Goal: Communication & Community: Share content

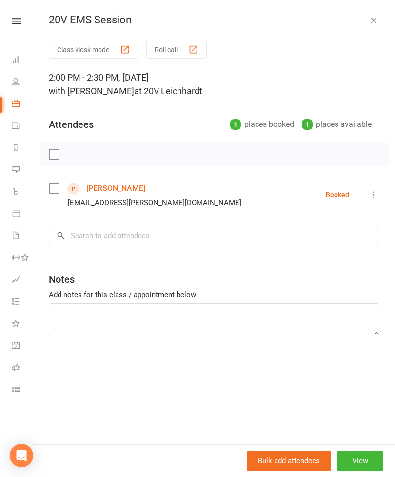
click at [369, 25] on button "button" at bounding box center [374, 20] width 12 height 12
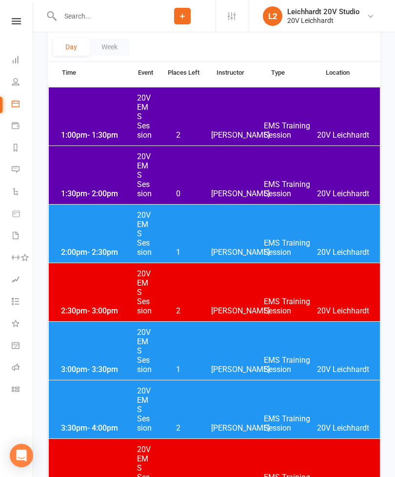
scroll to position [130, 0]
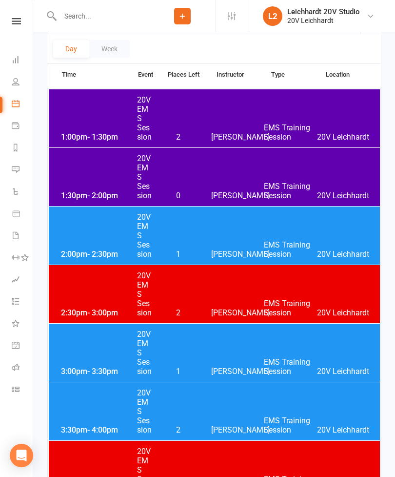
click at [222, 180] on div "1:30pm - 2:00pm 20V EMS Session 0 [PERSON_NAME] EMS Training Session 20V [PERSO…" at bounding box center [214, 177] width 331 height 58
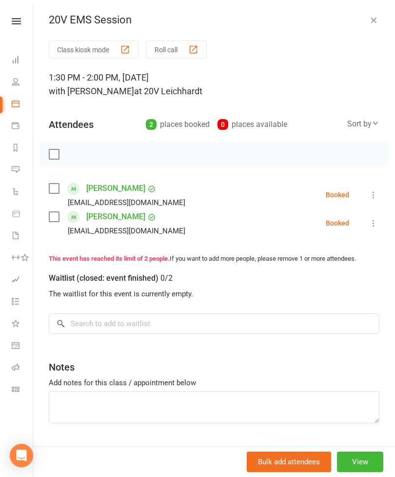
click at [372, 200] on icon at bounding box center [374, 195] width 10 height 10
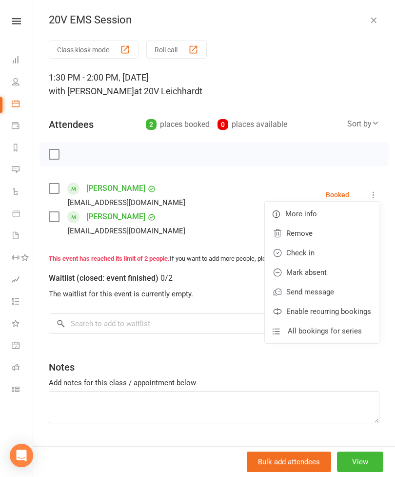
click at [329, 254] on link "Check in" at bounding box center [322, 253] width 114 height 20
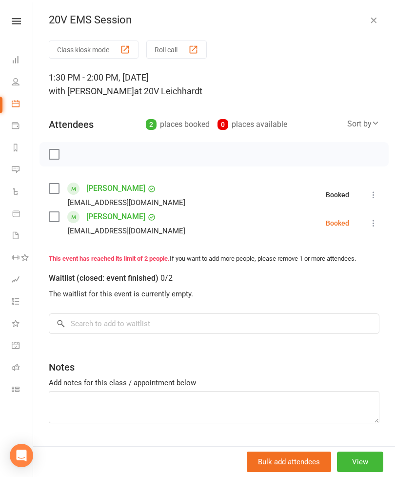
click at [375, 229] on button at bounding box center [374, 223] width 12 height 12
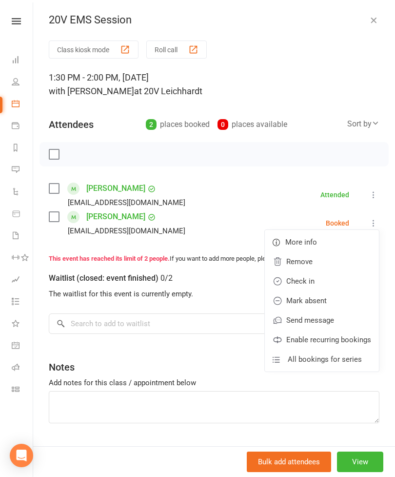
click at [333, 287] on link "Check in" at bounding box center [322, 281] width 114 height 20
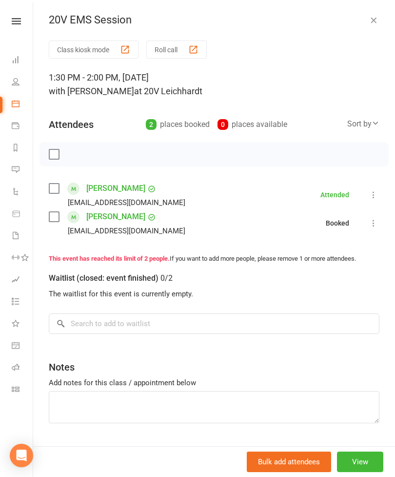
click at [373, 24] on icon "button" at bounding box center [374, 20] width 10 height 10
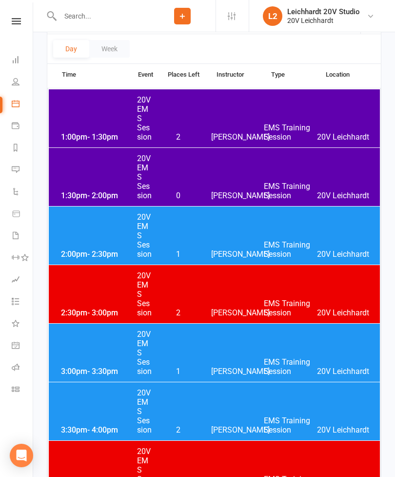
click at [234, 238] on div "2:00pm - 2:30pm 20V EMS Session 1 [PERSON_NAME] EMS Training Session 20V [PERSO…" at bounding box center [214, 235] width 331 height 58
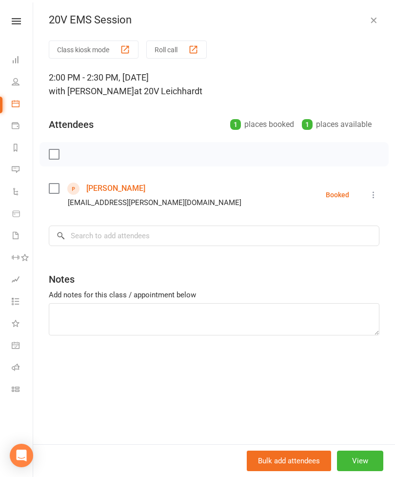
click at [369, 200] on button at bounding box center [374, 195] width 12 height 12
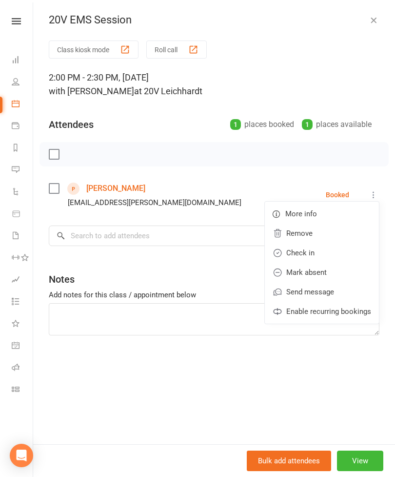
click at [327, 255] on link "Check in" at bounding box center [322, 253] width 114 height 20
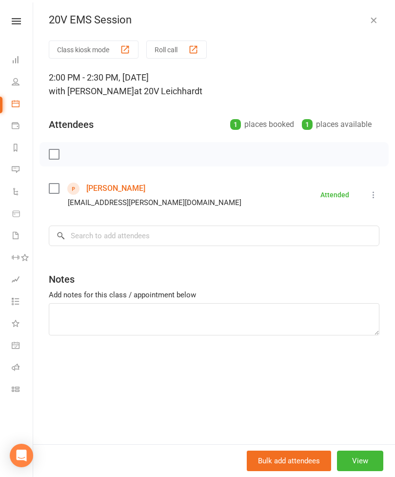
click at [377, 24] on icon "button" at bounding box center [374, 20] width 10 height 10
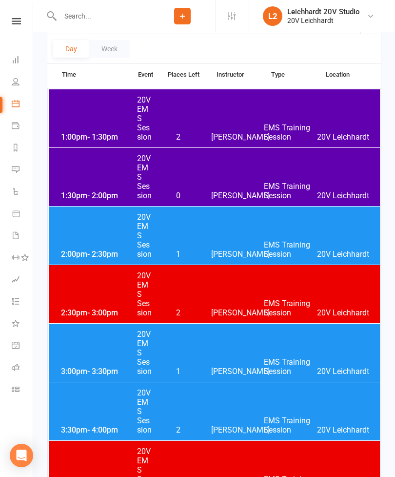
click at [262, 247] on div "2:00pm - 2:30pm 20V EMS Session 1 [PERSON_NAME] EMS Training Session 20V [PERSO…" at bounding box center [214, 235] width 331 height 58
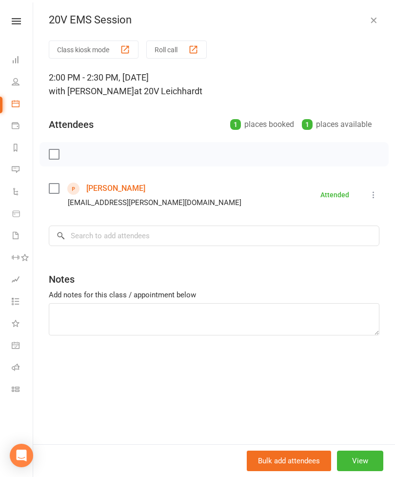
click at [369, 27] on div "20V EMS Session Class kiosk mode Roll call 2:00 PM - 2:30 PM, [DATE] with [PERS…" at bounding box center [214, 238] width 362 height 477
click at [371, 25] on button "button" at bounding box center [374, 20] width 12 height 12
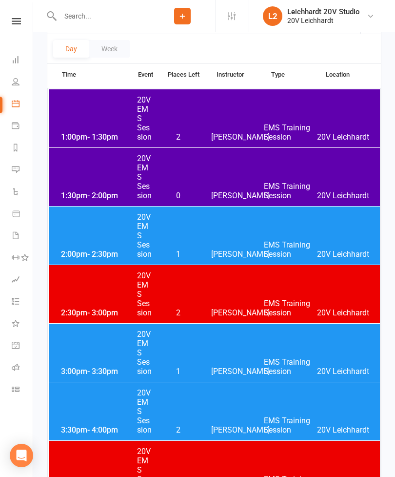
click at [230, 359] on div "3:00pm - 3:30pm 20V EMS Session 1 [PERSON_NAME] EMS Training Session 20V [PERSO…" at bounding box center [214, 353] width 331 height 58
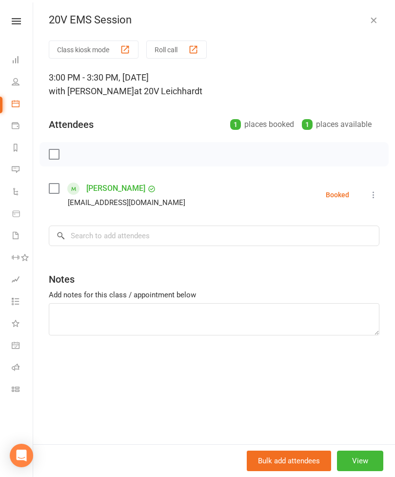
click at [374, 196] on icon at bounding box center [374, 195] width 10 height 10
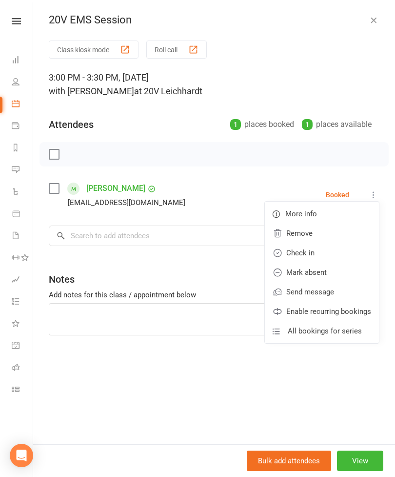
click at [336, 254] on link "Check in" at bounding box center [322, 253] width 114 height 20
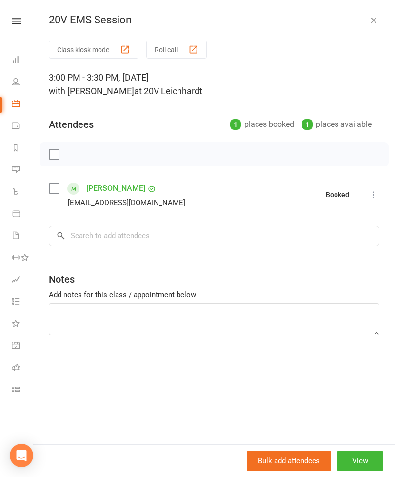
click at [370, 24] on icon "button" at bounding box center [374, 20] width 10 height 10
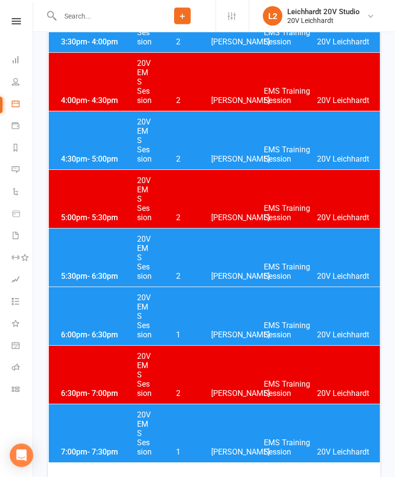
scroll to position [521, 0]
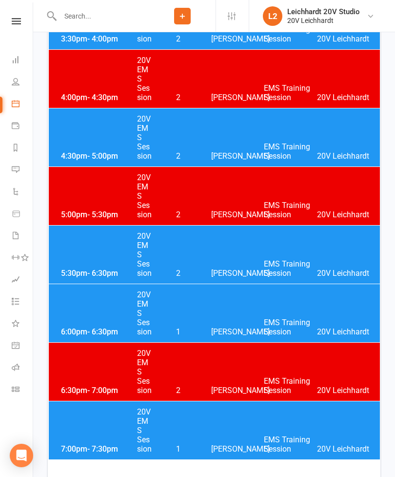
click at [275, 304] on div "6:00pm - 6:30pm 20V EMS Session 1 [PERSON_NAME] EMS Training Session 20V [PERSO…" at bounding box center [214, 313] width 331 height 58
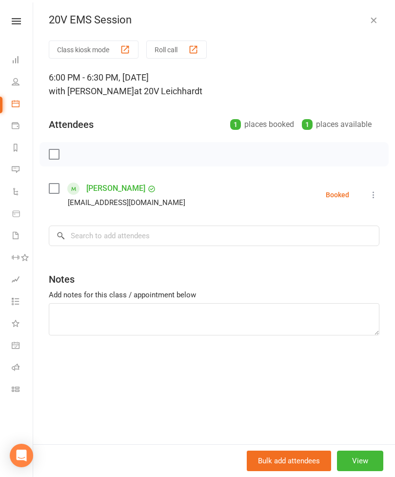
click at [115, 187] on link "[PERSON_NAME]" at bounding box center [115, 189] width 59 height 16
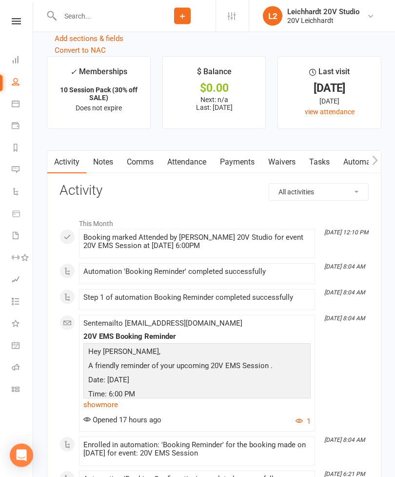
scroll to position [1233, 0]
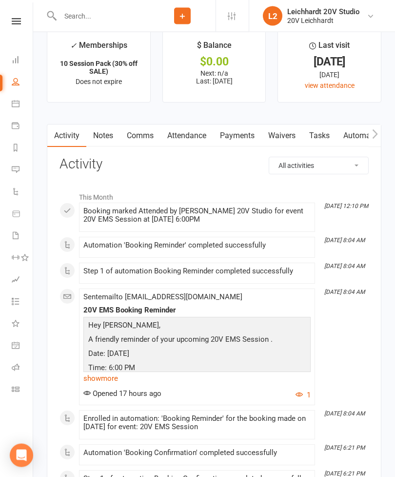
click at [25, 107] on link "Calendar" at bounding box center [23, 105] width 22 height 22
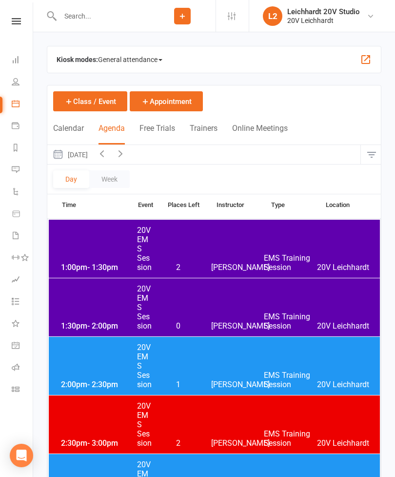
click at [93, 161] on button "[DATE]" at bounding box center [69, 154] width 45 height 19
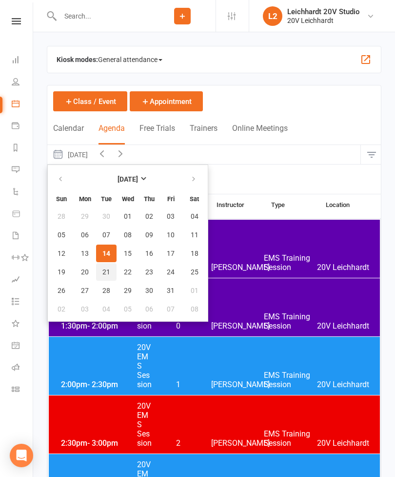
click at [108, 274] on span "21" at bounding box center [107, 272] width 8 height 8
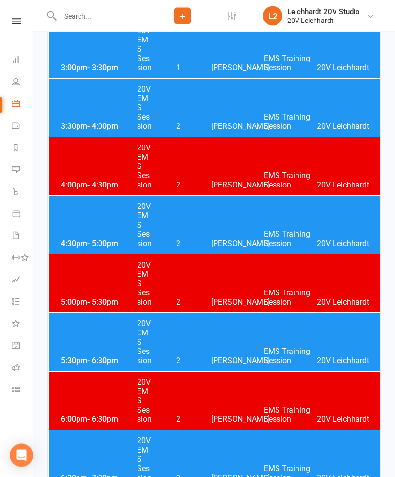
scroll to position [343, 0]
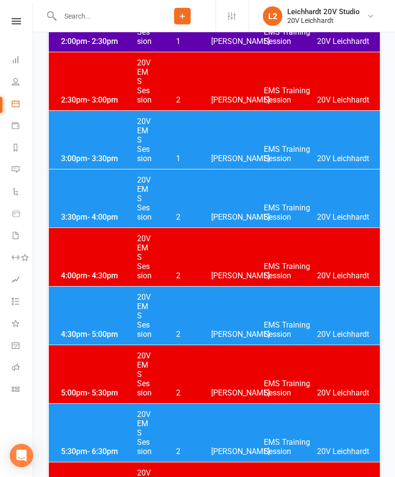
click at [261, 144] on div "3:00pm - 3:30pm 20V EMS Session 1 [PERSON_NAME] EMS Training Session 20V [PERSO…" at bounding box center [214, 140] width 331 height 58
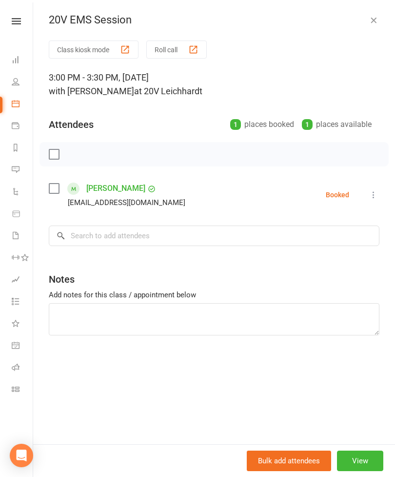
click at [370, 200] on icon at bounding box center [374, 195] width 10 height 10
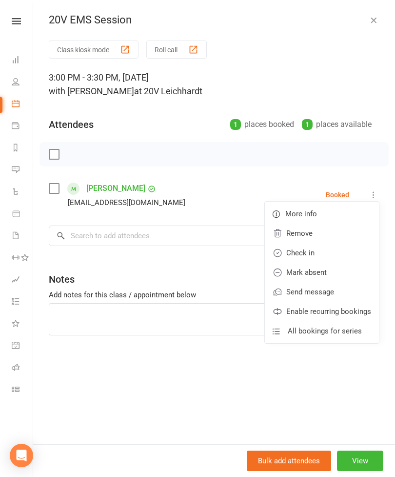
click at [365, 21] on div "20V EMS Session" at bounding box center [214, 20] width 362 height 13
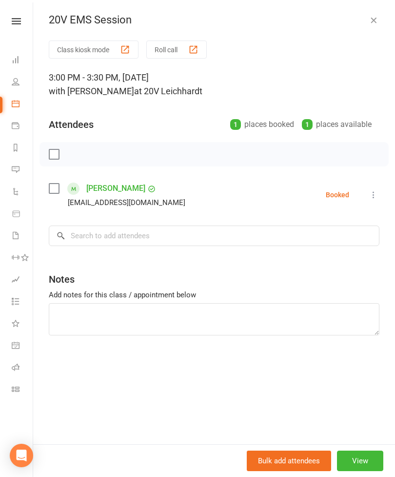
click at [375, 24] on icon "button" at bounding box center [374, 20] width 10 height 10
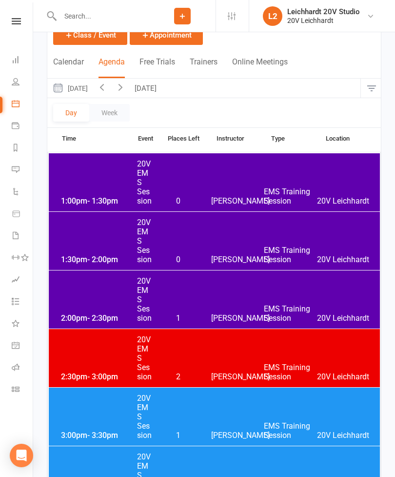
scroll to position [67, 0]
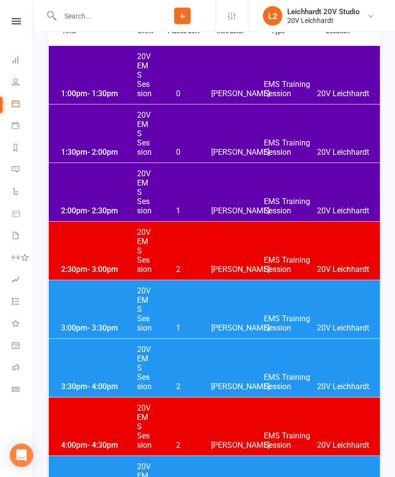
click at [219, 318] on div "3:00pm - 3:30pm 20V EMS Session 1 [PERSON_NAME] EMS Training Session 20V [PERSO…" at bounding box center [214, 310] width 331 height 58
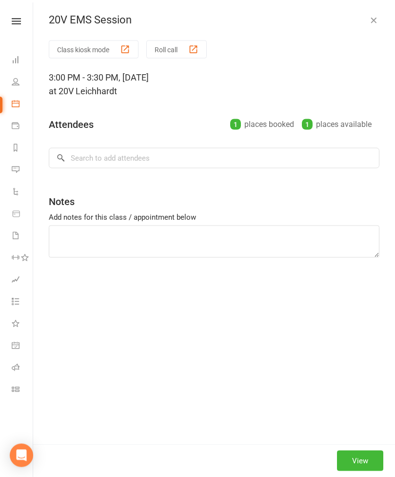
scroll to position [174, 0]
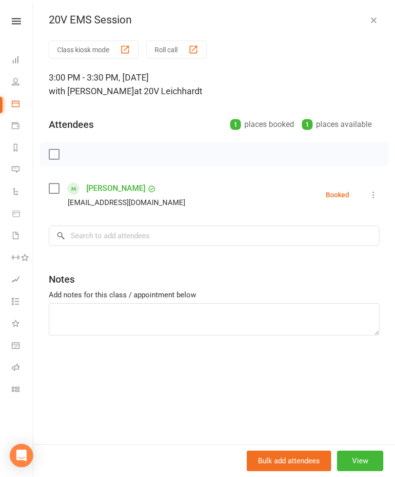
click at [123, 192] on link "[PERSON_NAME]" at bounding box center [115, 189] width 59 height 16
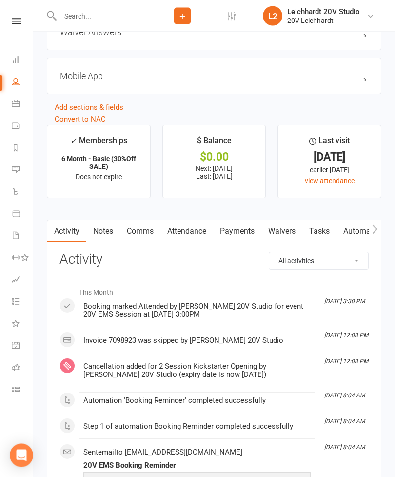
scroll to position [1168, 0]
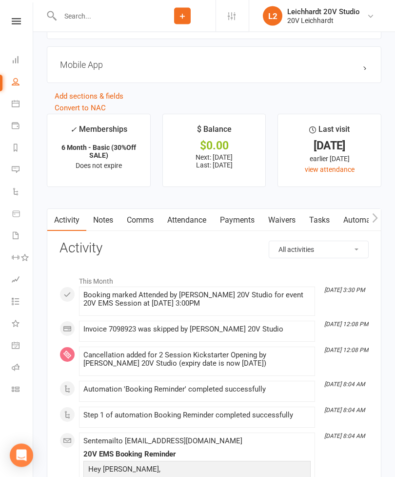
click at [151, 227] on link "Comms" at bounding box center [140, 220] width 41 height 22
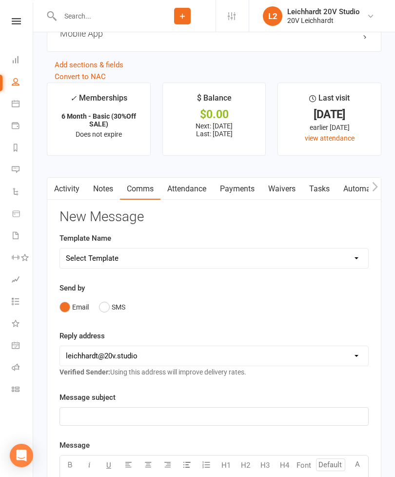
click at [116, 311] on button "SMS" at bounding box center [112, 307] width 26 height 19
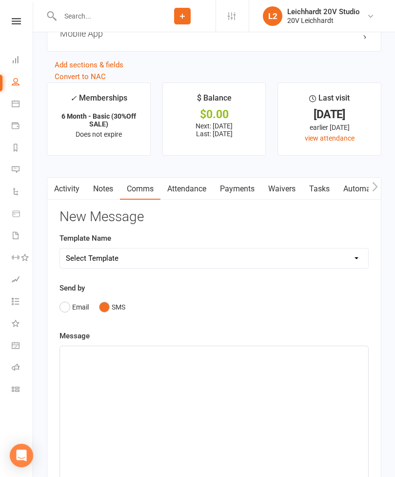
click at [198, 393] on div "﻿" at bounding box center [214, 419] width 309 height 146
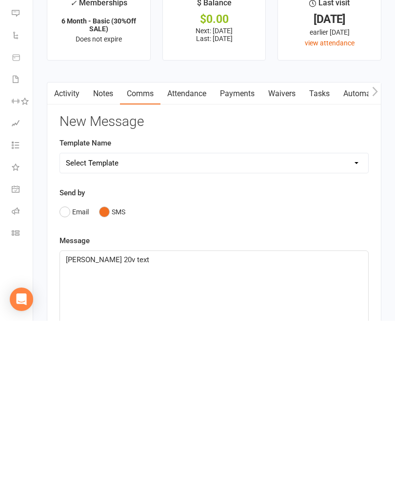
scroll to position [1141, 0]
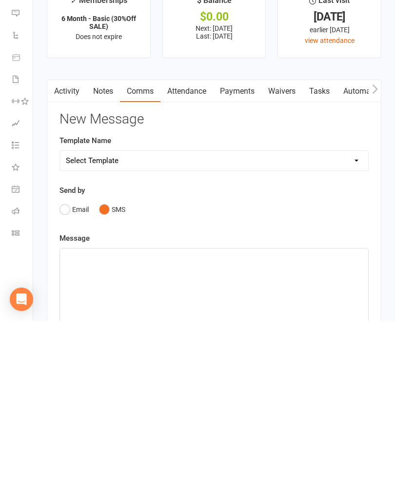
click at [63, 236] on link "Activity" at bounding box center [66, 247] width 39 height 22
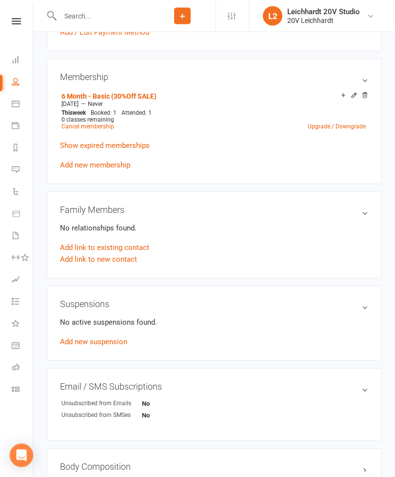
scroll to position [556, 0]
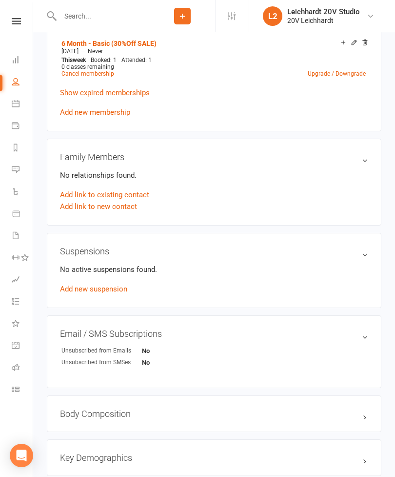
click at [21, 103] on link "Calendar" at bounding box center [23, 105] width 22 height 22
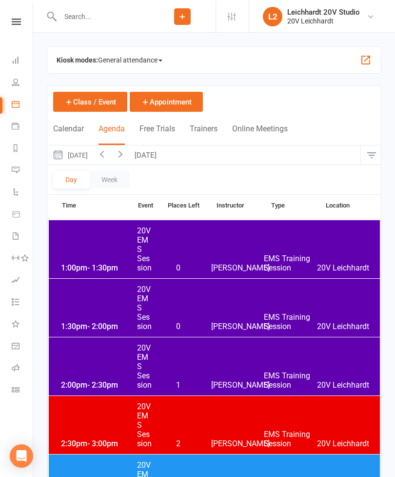
click at [164, 159] on button "[DATE]" at bounding box center [147, 154] width 34 height 19
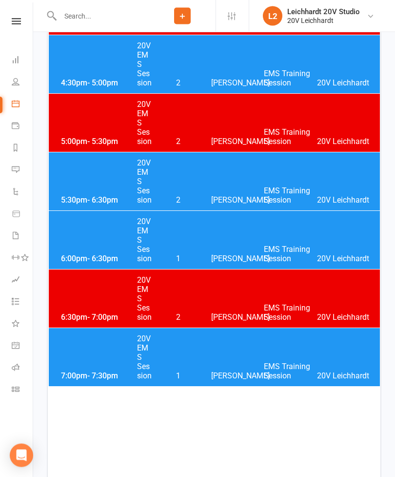
click at [231, 239] on div "6:00pm - 6:30pm 20V EMS Session 1 [PERSON_NAME] EMS Training Session 20V [PERSO…" at bounding box center [214, 240] width 331 height 58
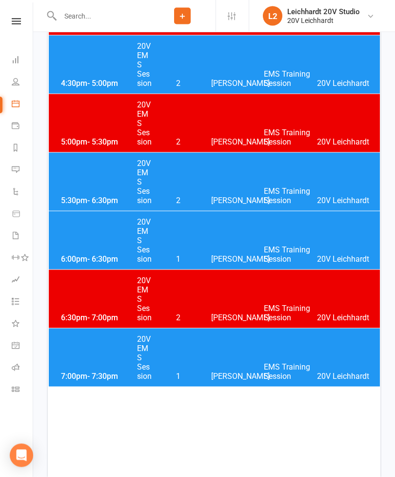
scroll to position [595, 0]
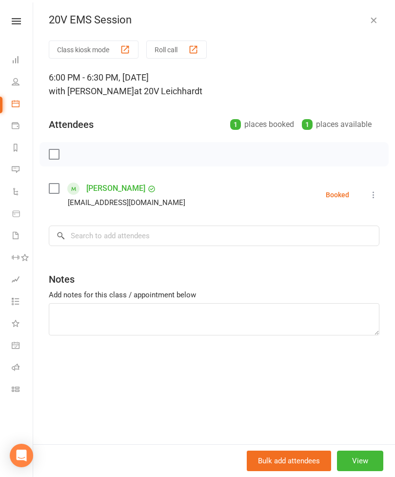
click at [100, 191] on link "[PERSON_NAME]" at bounding box center [115, 189] width 59 height 16
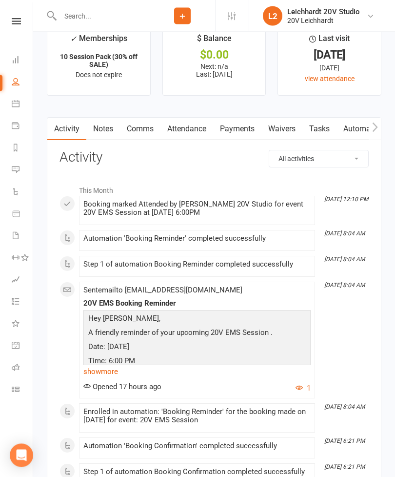
scroll to position [1245, 0]
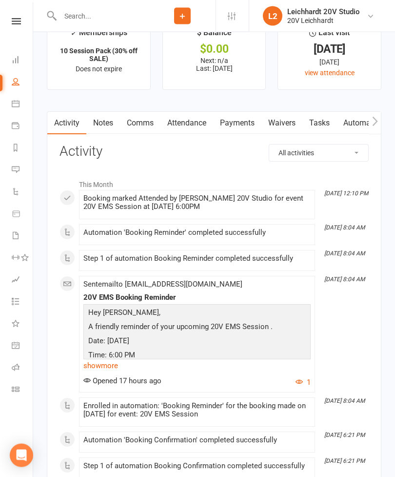
click at [23, 103] on link "Calendar" at bounding box center [23, 105] width 22 height 22
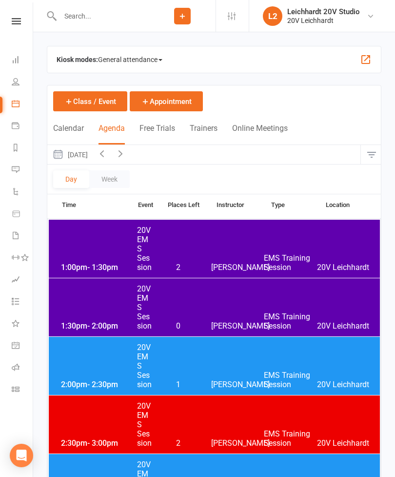
click at [88, 154] on button "[DATE]" at bounding box center [69, 154] width 45 height 19
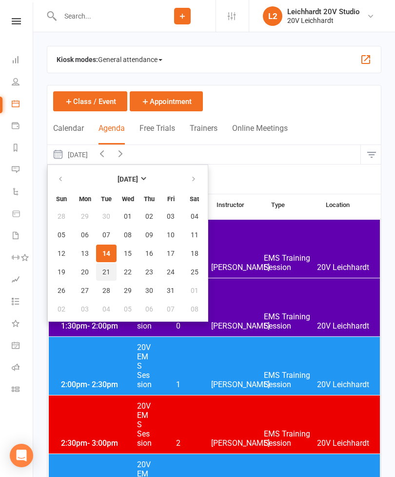
click at [105, 273] on span "21" at bounding box center [107, 272] width 8 height 8
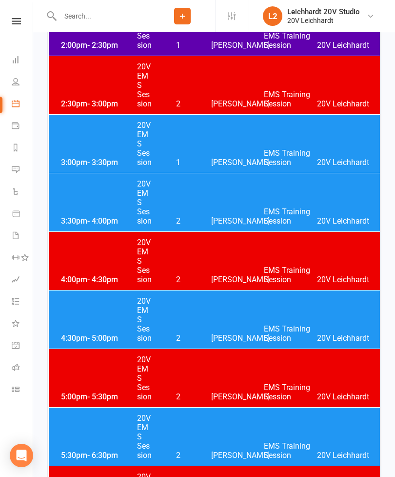
scroll to position [339, 0]
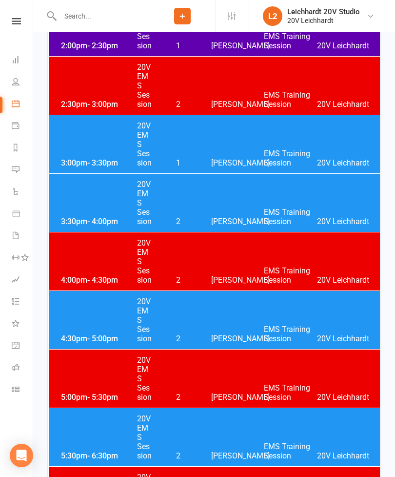
click at [85, 149] on div "3:00pm - 3:30pm 20V EMS Session 1 [PERSON_NAME] EMS Training Session 20V [PERSO…" at bounding box center [214, 144] width 331 height 58
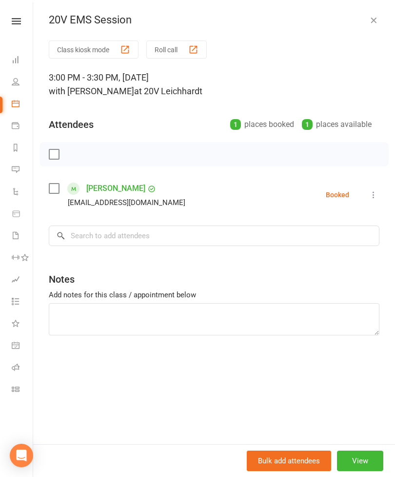
click at [372, 196] on icon at bounding box center [374, 195] width 10 height 10
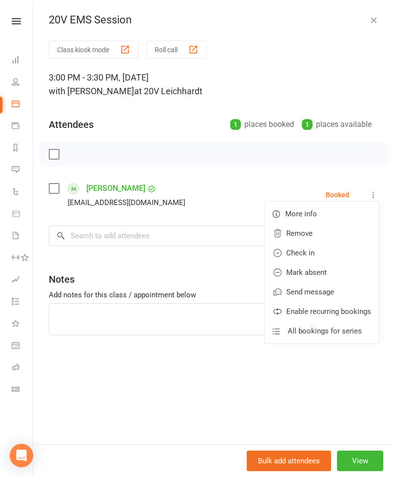
click at [328, 230] on link "Remove" at bounding box center [322, 234] width 114 height 20
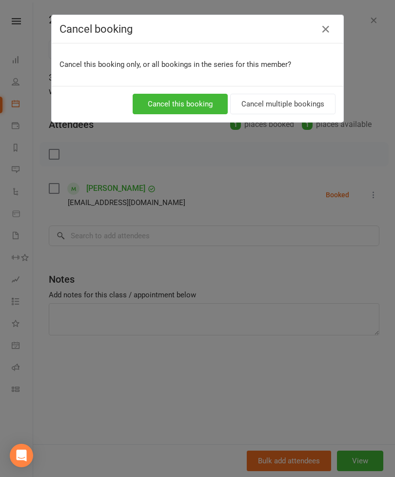
click at [301, 112] on button "Cancel multiple bookings" at bounding box center [282, 104] width 105 height 21
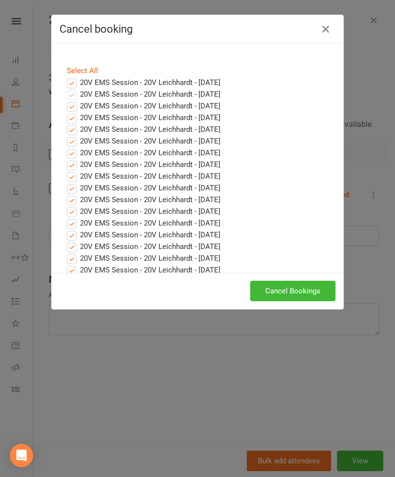
click at [73, 88] on label "20V EMS Session - 20V Leichhardt - [DATE]" at bounding box center [144, 83] width 154 height 12
click at [66, 77] on input "20V EMS Session - 20V Leichhardt - [DATE]" at bounding box center [63, 77] width 6 height 0
click at [306, 287] on button "Cancel Bookings" at bounding box center [292, 291] width 85 height 21
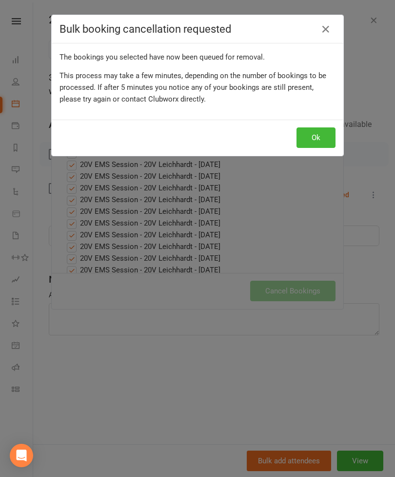
click at [321, 139] on button "Ok" at bounding box center [316, 137] width 39 height 21
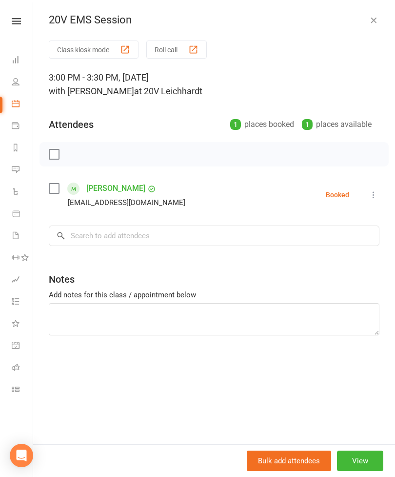
click at [372, 24] on icon "button" at bounding box center [374, 20] width 10 height 10
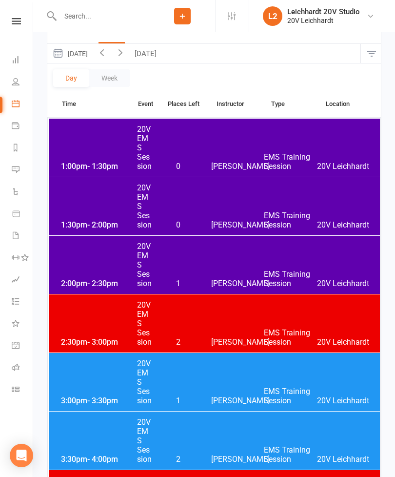
scroll to position [0, 0]
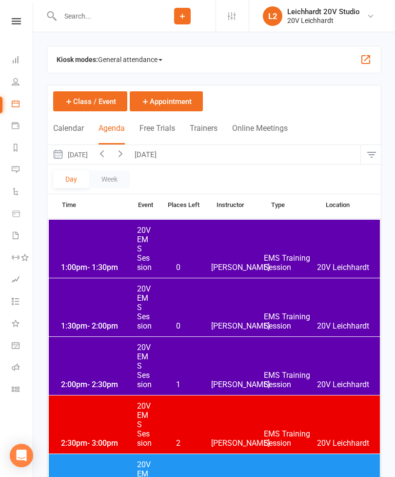
click at [93, 156] on button "[DATE]" at bounding box center [69, 154] width 45 height 19
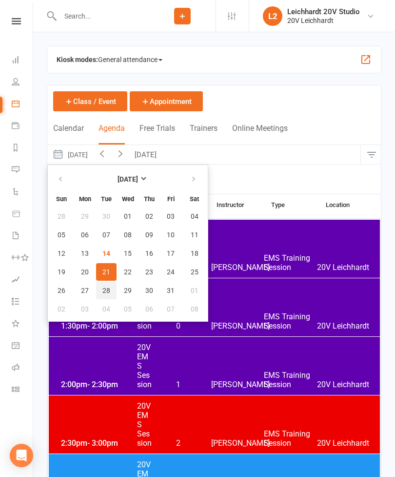
click at [107, 292] on span "28" at bounding box center [107, 291] width 8 height 8
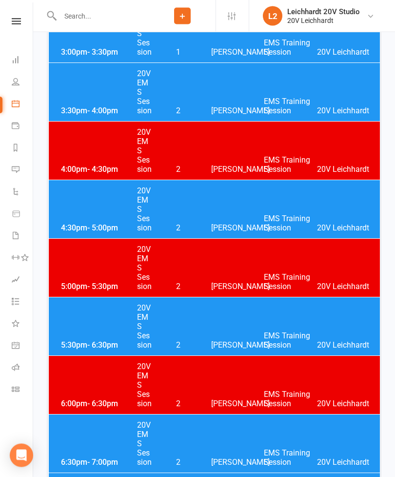
scroll to position [450, 0]
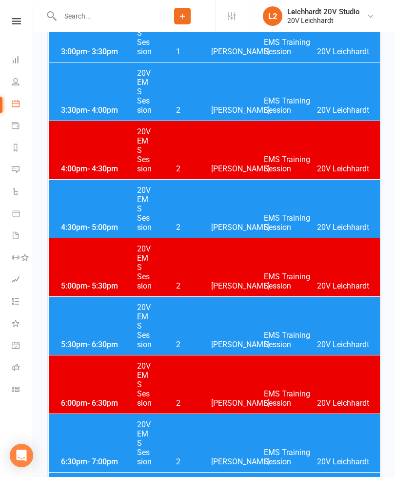
click at [240, 154] on div "4:00pm - 4:30pm 20V EMS Session 2 [PERSON_NAME] EMS Training Session 20V [PERSO…" at bounding box center [214, 150] width 331 height 58
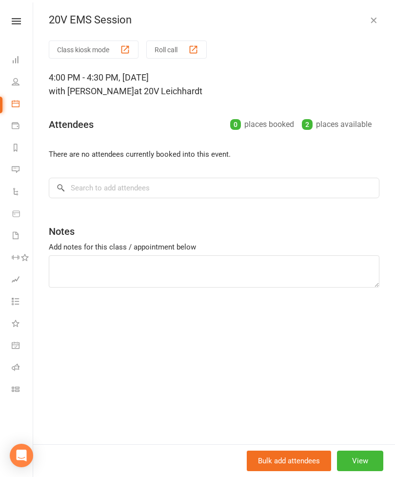
click at [366, 471] on button "View" at bounding box center [360, 461] width 46 height 21
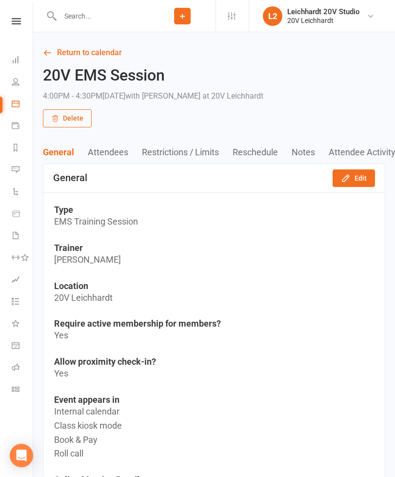
click at [357, 183] on button "Edit" at bounding box center [354, 178] width 42 height 18
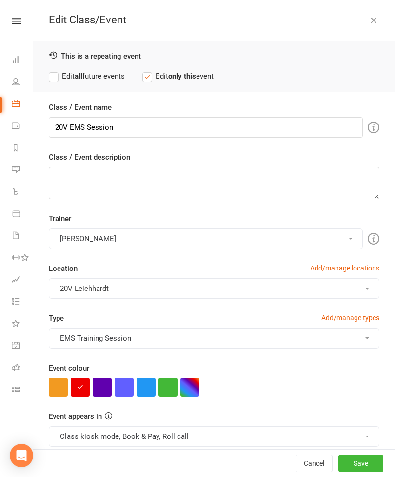
click at [149, 392] on button "button" at bounding box center [146, 387] width 19 height 19
click at [210, 439] on button "Class kiosk mode, Book & Pay, Roll call" at bounding box center [214, 436] width 331 height 21
click at [176, 456] on link "Clubworx website calendar and Mobile app" at bounding box center [126, 460] width 155 height 20
click at [77, 434] on button "Class kiosk mode, Book & Pay, Roll call, Clubworx website calendar and Mobile a…" at bounding box center [214, 436] width 331 height 21
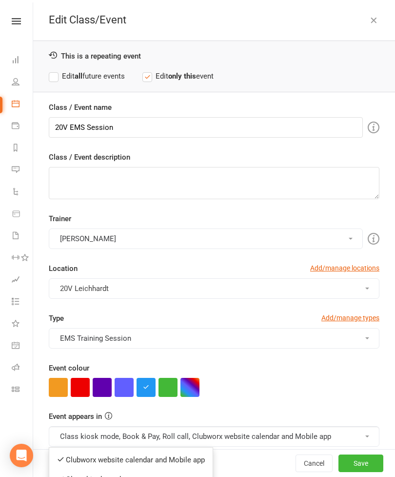
click at [70, 455] on link "Clubworx website calendar and Mobile app" at bounding box center [131, 460] width 164 height 20
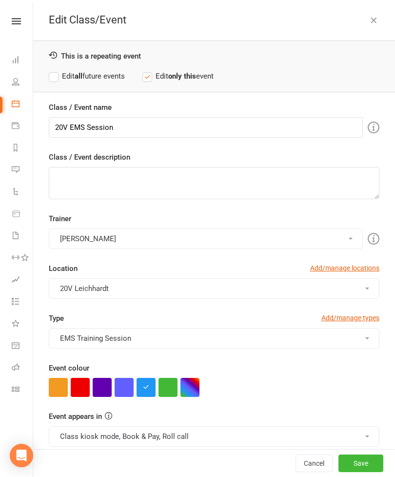
click at [83, 390] on button "button" at bounding box center [80, 387] width 19 height 19
click at [143, 387] on button "button" at bounding box center [146, 387] width 19 height 19
click at [50, 80] on label "Edit all future events" at bounding box center [87, 76] width 76 height 12
click at [364, 472] on button "Save" at bounding box center [361, 463] width 45 height 18
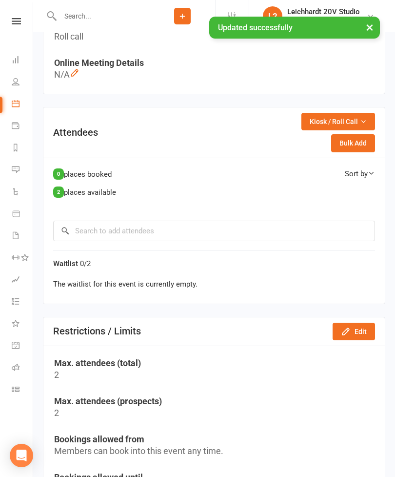
scroll to position [416, 0]
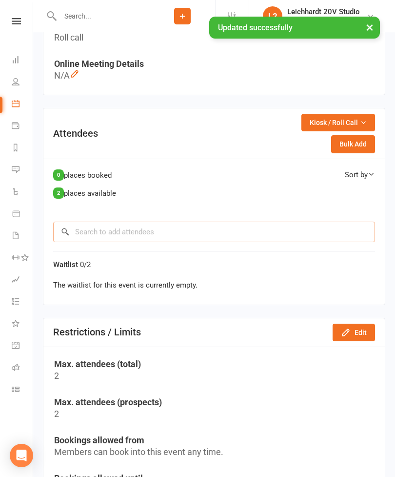
click at [223, 230] on input "search" at bounding box center [214, 232] width 322 height 21
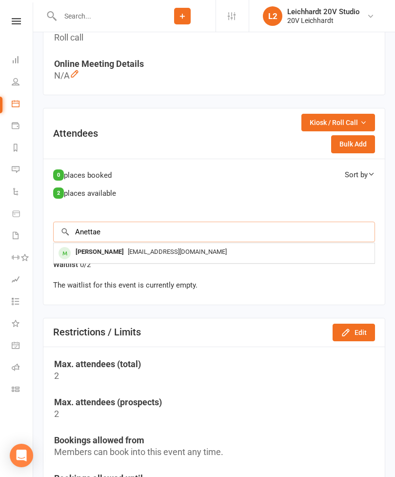
type input "Anettae"
click at [84, 252] on div "[PERSON_NAME]" at bounding box center [100, 252] width 56 height 14
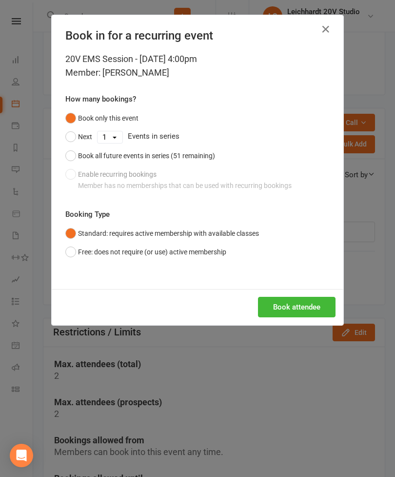
click at [156, 158] on div "Book all future events in series (51 remaining)" at bounding box center [146, 155] width 137 height 11
click at [311, 311] on button "Book attendee" at bounding box center [297, 307] width 78 height 21
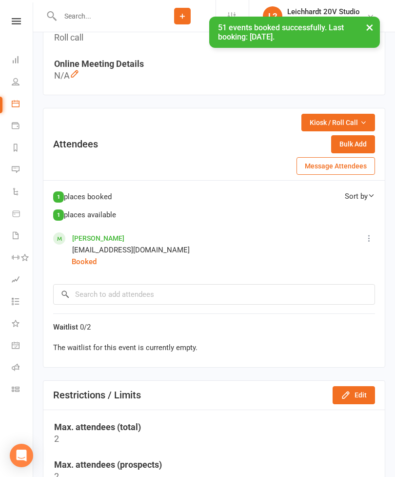
click at [23, 174] on link "Messages" at bounding box center [23, 171] width 22 height 22
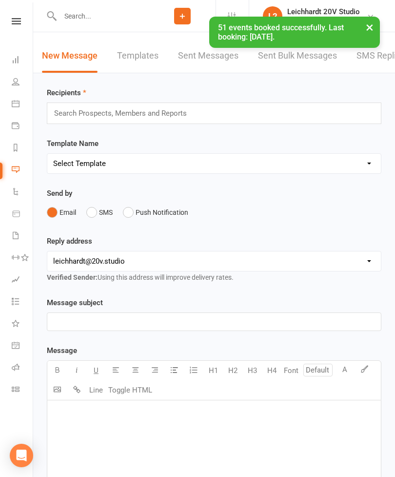
click at [368, 64] on link "SMS Replies" at bounding box center [381, 56] width 49 height 34
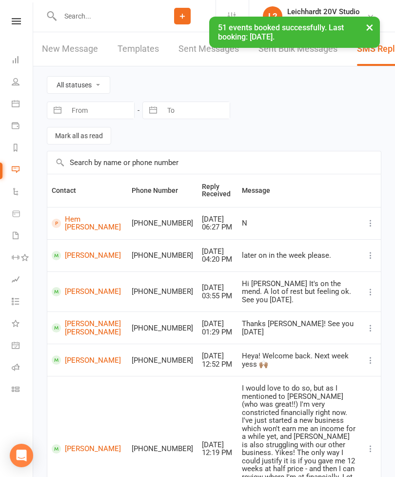
click at [21, 90] on link "People" at bounding box center [23, 83] width 22 height 22
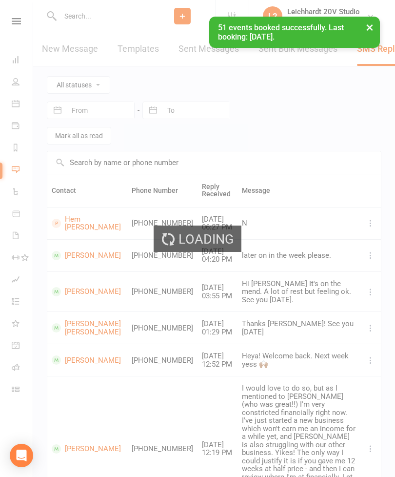
select select "100"
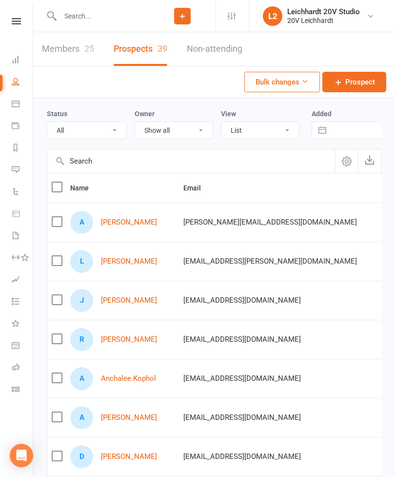
click at [21, 110] on link "Calendar" at bounding box center [23, 105] width 22 height 22
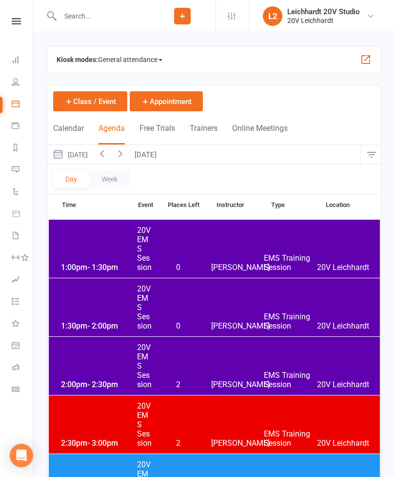
click at [164, 157] on button "[DATE]" at bounding box center [147, 154] width 34 height 19
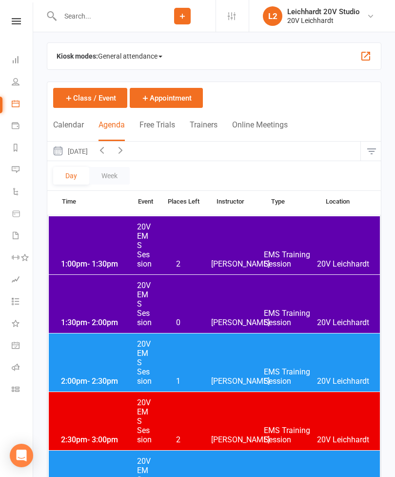
scroll to position [4, 0]
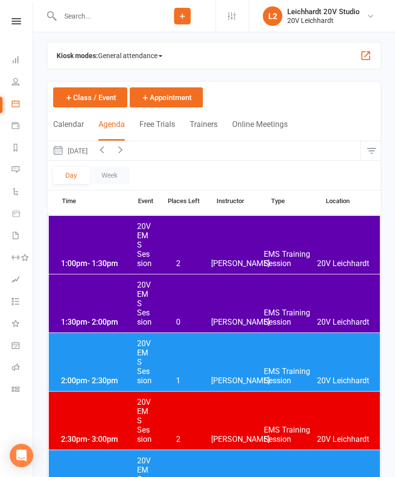
click at [84, 151] on button "[DATE]" at bounding box center [69, 150] width 45 height 19
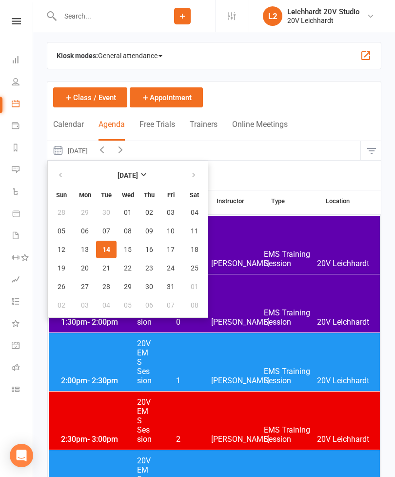
click at [125, 19] on input "text" at bounding box center [103, 16] width 92 height 14
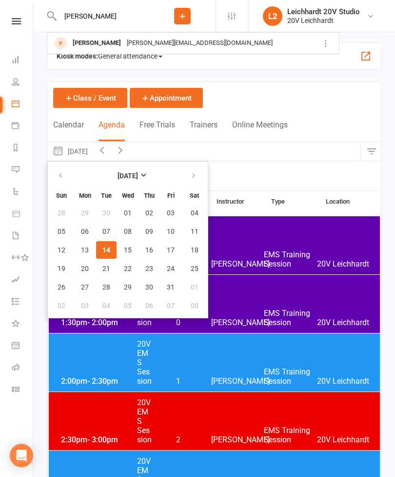
type input "[PERSON_NAME]"
click at [80, 45] on div "[PERSON_NAME]" at bounding box center [97, 43] width 54 height 14
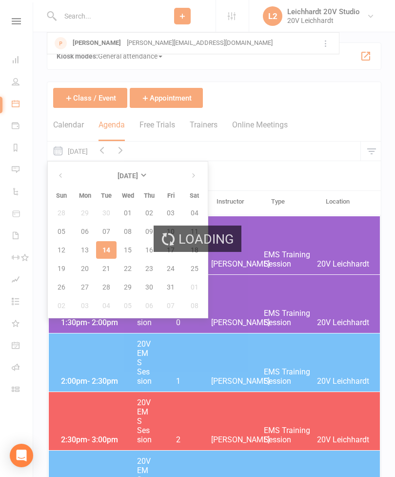
scroll to position [4, 0]
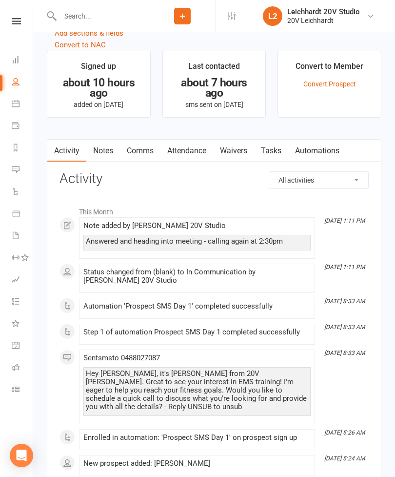
scroll to position [1009, 0]
click at [142, 158] on link "Comms" at bounding box center [140, 151] width 41 height 22
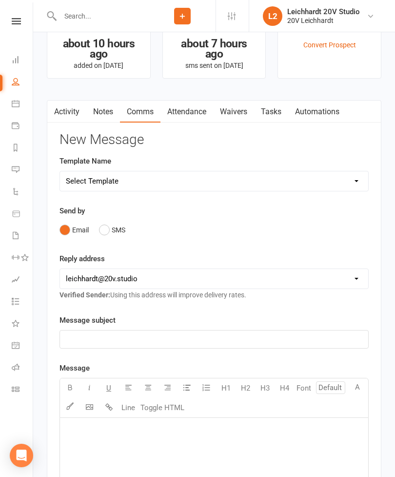
scroll to position [1085, 0]
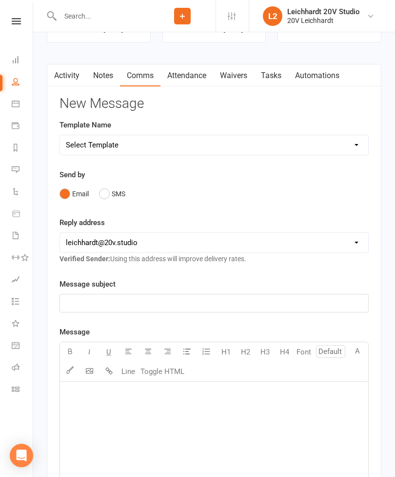
click at [109, 196] on button "SMS" at bounding box center [112, 194] width 26 height 19
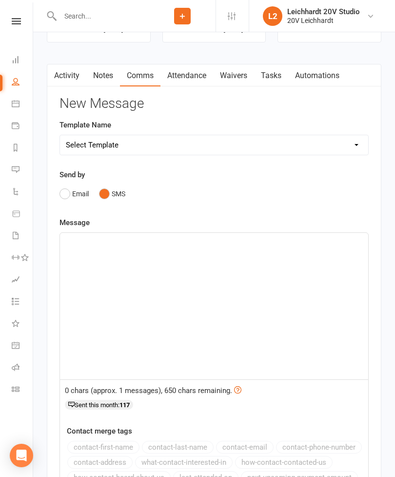
click at [214, 280] on div "﻿" at bounding box center [214, 306] width 309 height 146
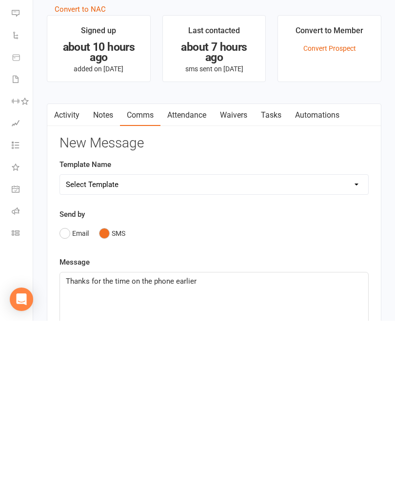
scroll to position [947, 0]
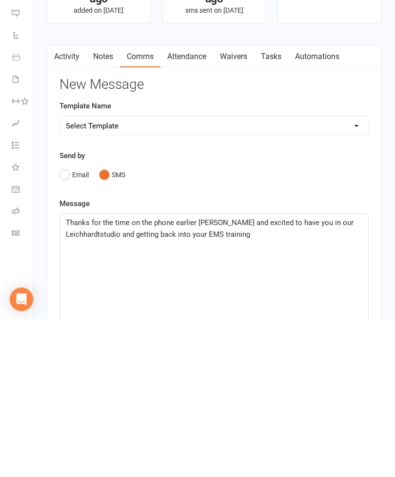
click at [97, 374] on span "Thanks for the time on the phone earlier [PERSON_NAME] and excited to have you …" at bounding box center [211, 384] width 290 height 21
click at [258, 373] on p "Thanks for the time on the phone earlier [PERSON_NAME] and excited to have you …" at bounding box center [214, 384] width 297 height 23
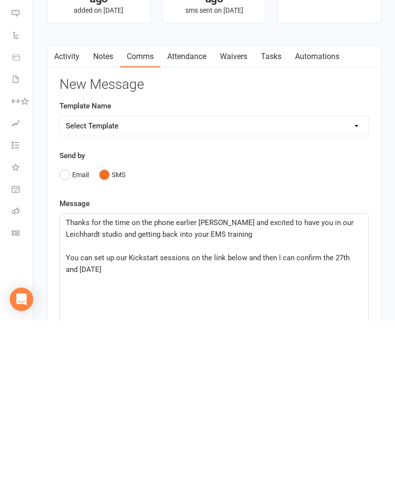
click at [344, 410] on span "You can set up our Kickstart sessions on the link below and then I can confirm …" at bounding box center [209, 420] width 286 height 21
click at [203, 370] on div "Thanks for the time on the phone earlier [PERSON_NAME] and excited to have you …" at bounding box center [214, 443] width 309 height 146
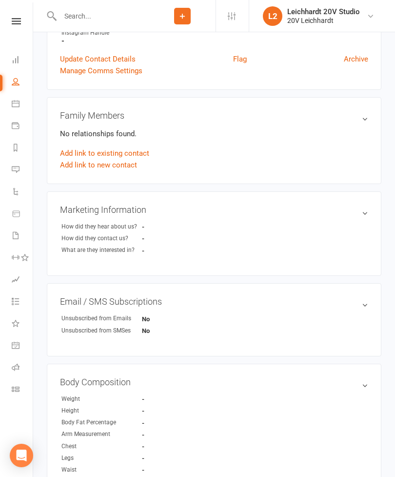
scroll to position [286, 0]
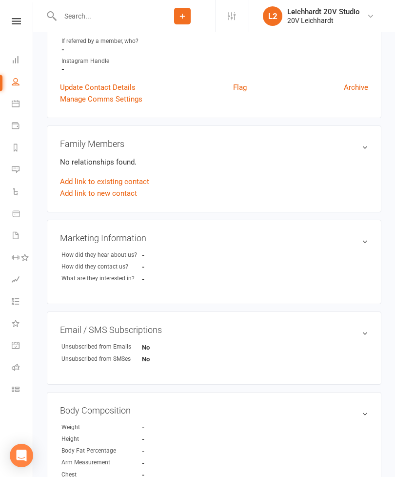
click at [238, 1] on li "Settings Membership Plans Event Templates Appointment Types Mobile App Website …" at bounding box center [232, 16] width 33 height 32
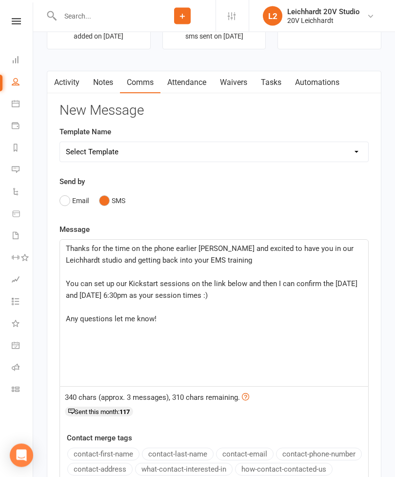
scroll to position [1175, 0]
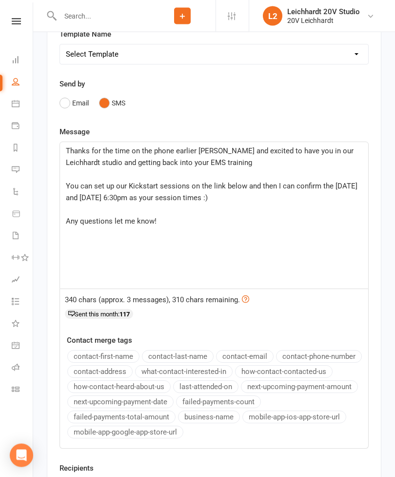
click at [245, 245] on p "﻿" at bounding box center [214, 245] width 297 height 12
click at [92, 246] on p "﻿" at bounding box center [214, 245] width 297 height 12
click at [289, 191] on span "You can set up our Kickstart sessions on the link below and then I can confirm …" at bounding box center [213, 192] width 294 height 21
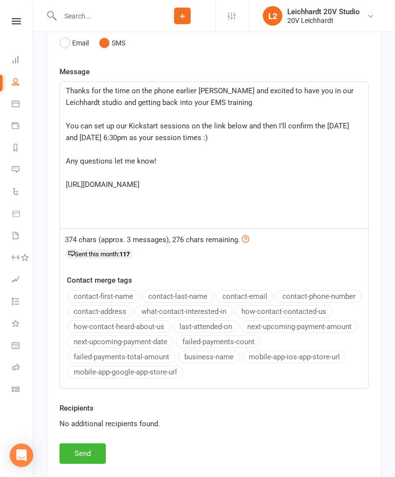
scroll to position [1235, 0]
click at [250, 106] on p "Thanks for the time on the phone earlier [PERSON_NAME] and excited to have you …" at bounding box center [214, 96] width 297 height 23
click at [198, 161] on p "Any questions let me know!" at bounding box center [214, 161] width 297 height 12
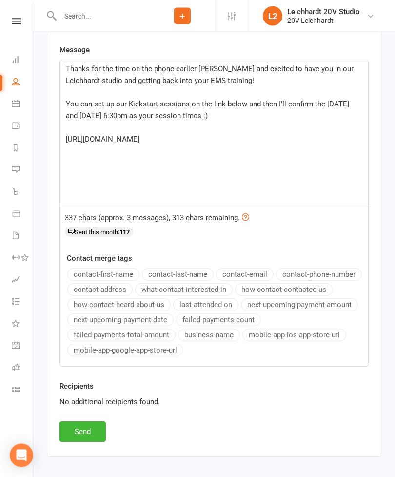
scroll to position [1260, 0]
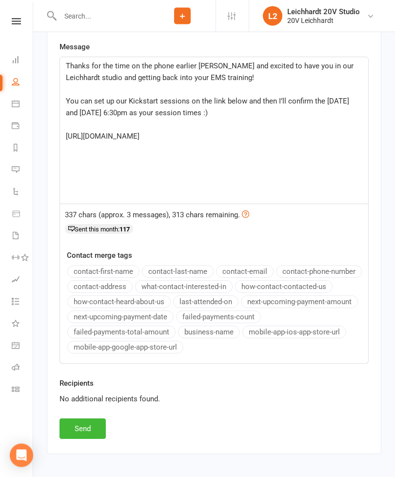
click at [80, 433] on button "Send" at bounding box center [83, 429] width 46 height 21
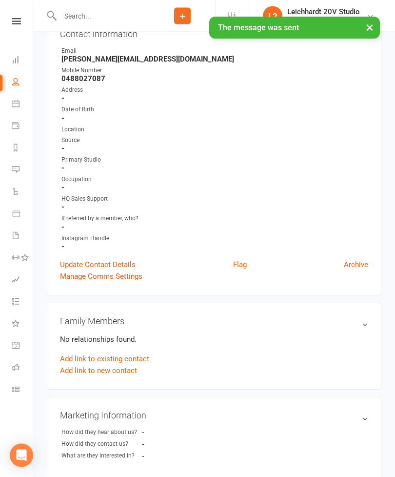
scroll to position [0, 0]
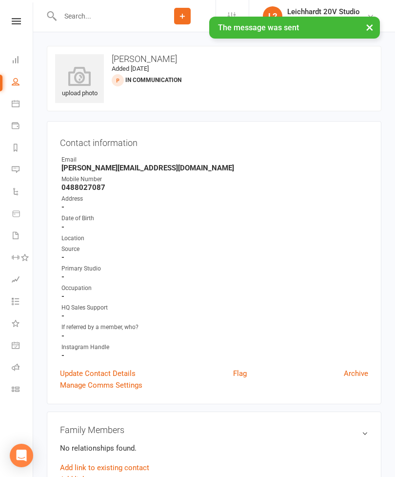
click at [22, 176] on link "Messages" at bounding box center [23, 171] width 22 height 22
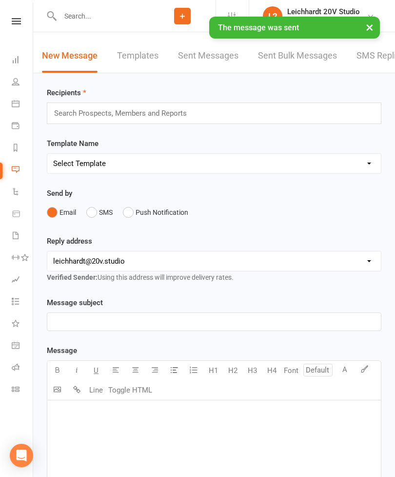
click at [375, 61] on link "SMS Replies" at bounding box center [381, 56] width 49 height 34
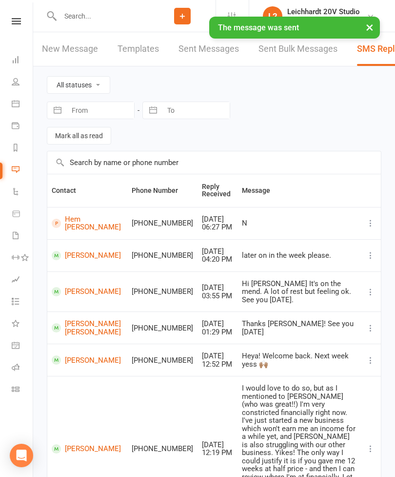
click at [21, 93] on link "People" at bounding box center [23, 83] width 22 height 22
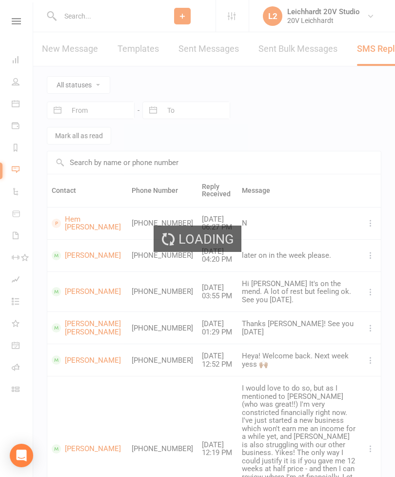
select select "100"
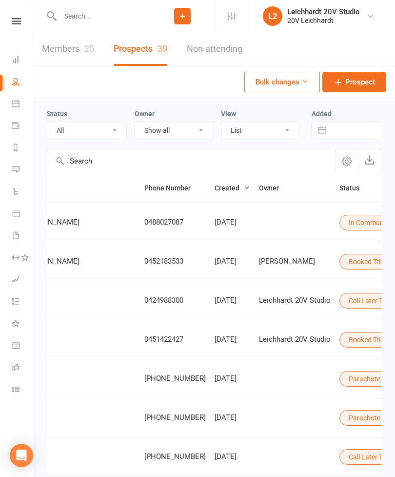
scroll to position [0, 277]
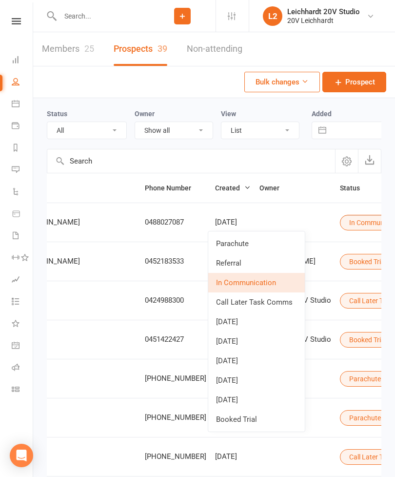
click at [264, 415] on link "Booked Trial" at bounding box center [256, 420] width 97 height 20
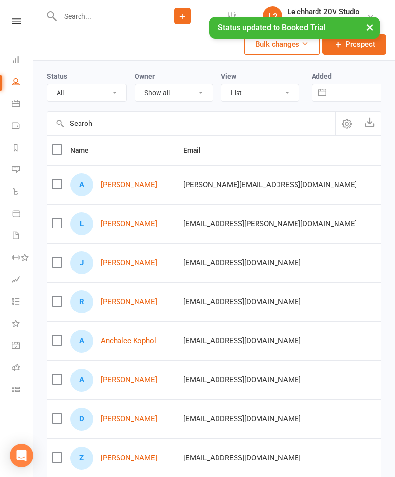
scroll to position [0, 0]
click at [116, 300] on link "[PERSON_NAME]" at bounding box center [129, 302] width 56 height 8
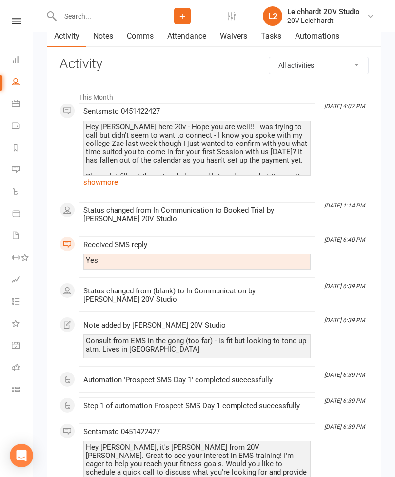
scroll to position [1030, 0]
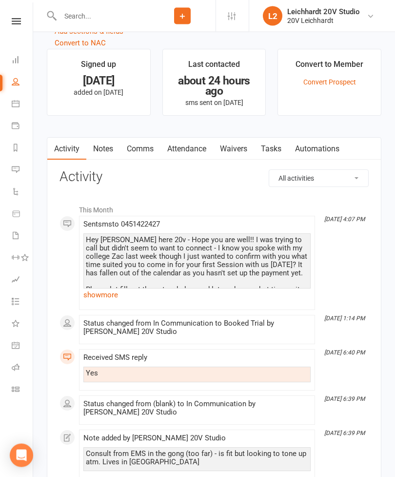
click at [98, 302] on link "show more" at bounding box center [196, 295] width 227 height 14
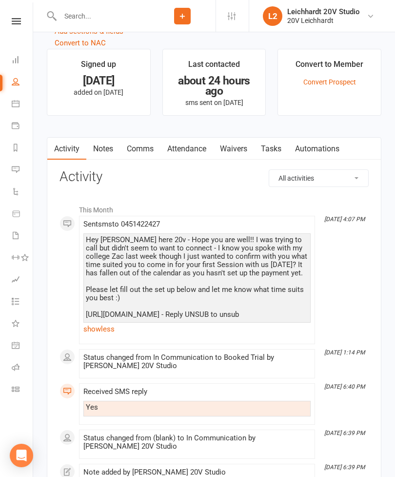
click at [23, 172] on link "Messages" at bounding box center [23, 171] width 22 height 22
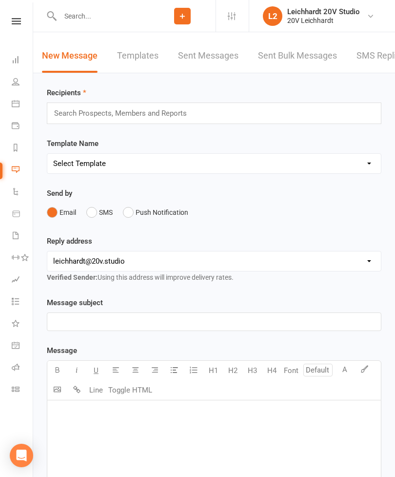
click at [375, 72] on link "SMS Replies" at bounding box center [381, 56] width 49 height 34
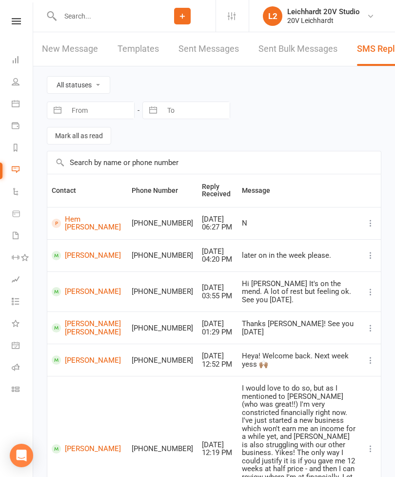
click at [13, 93] on link "People" at bounding box center [23, 83] width 22 height 22
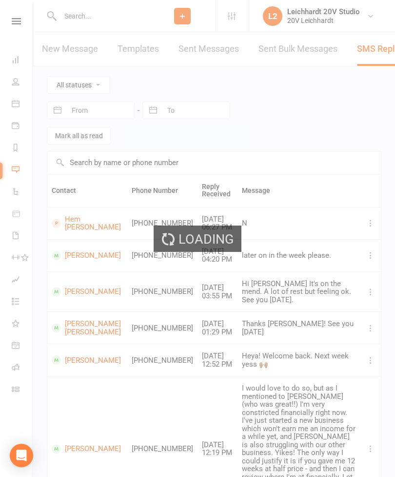
select select "100"
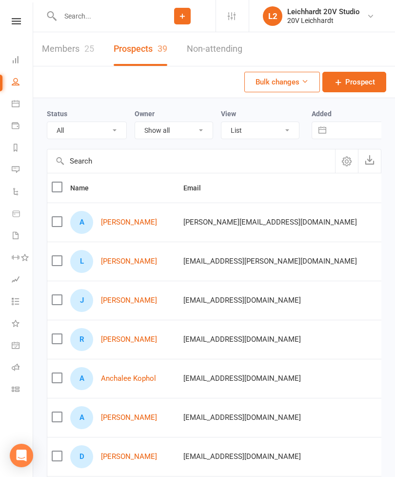
click at [24, 173] on link "Messages" at bounding box center [23, 171] width 22 height 22
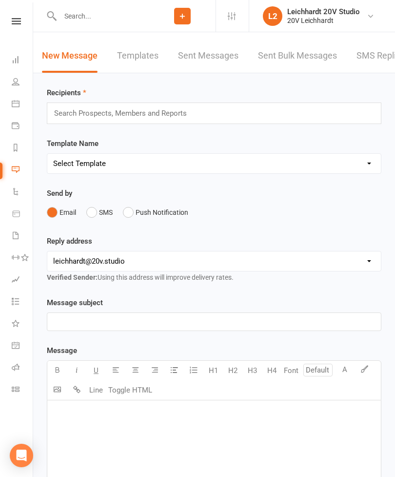
click at [373, 58] on link "SMS Replies" at bounding box center [381, 56] width 49 height 34
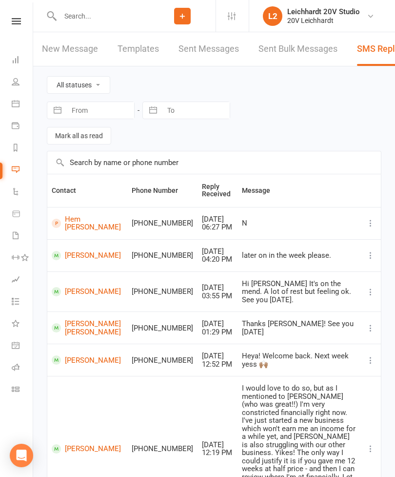
click at [17, 83] on icon at bounding box center [16, 82] width 8 height 8
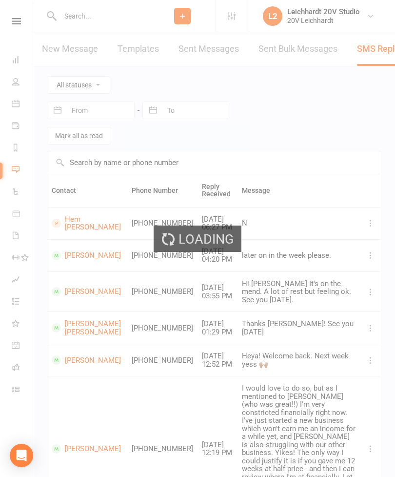
select select "100"
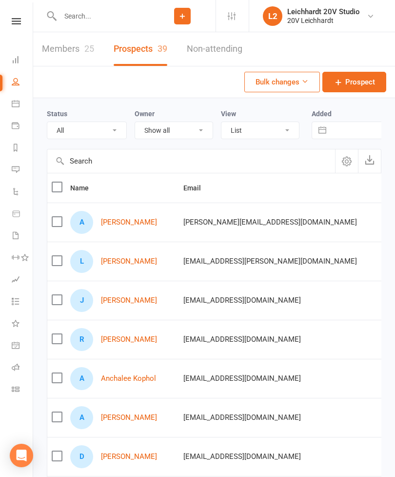
click at [132, 343] on link "[PERSON_NAME]" at bounding box center [129, 339] width 56 height 8
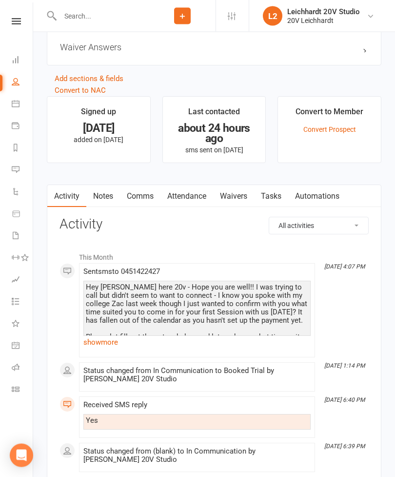
scroll to position [1015, 0]
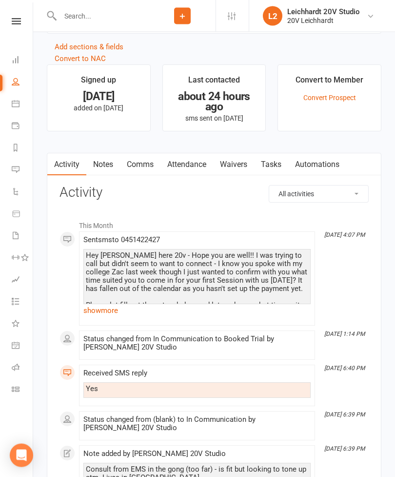
click at [140, 166] on link "Comms" at bounding box center [140, 165] width 41 height 22
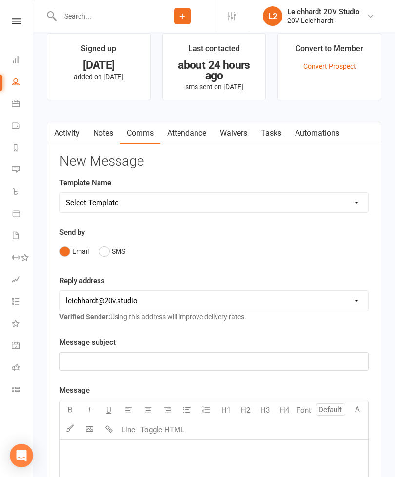
click at [102, 261] on button "SMS" at bounding box center [112, 251] width 26 height 19
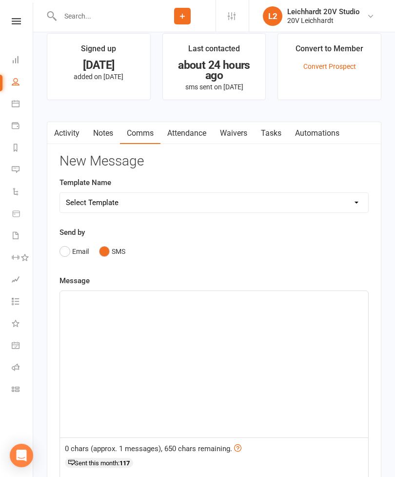
click at [176, 312] on div "﻿" at bounding box center [214, 364] width 309 height 146
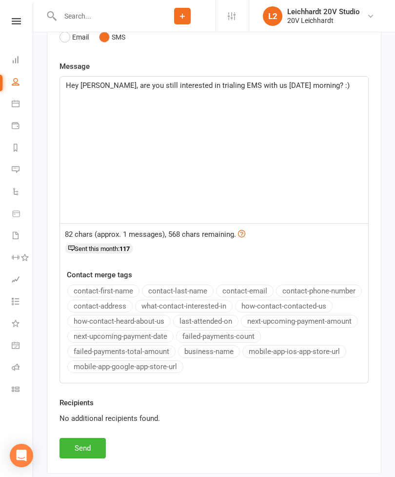
scroll to position [1260, 0]
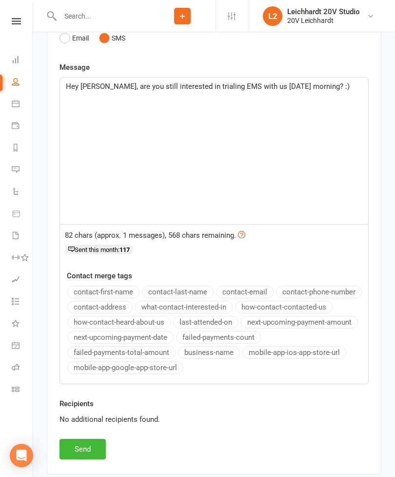
click at [79, 448] on button "Send" at bounding box center [83, 449] width 46 height 21
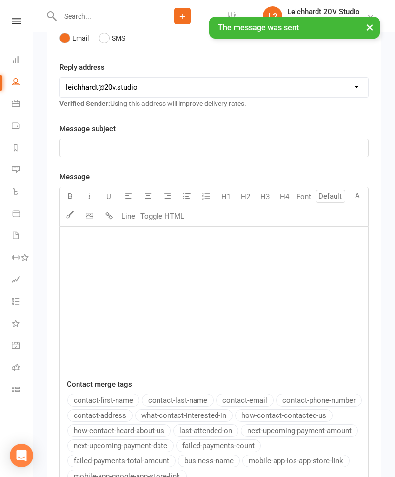
click at [20, 170] on link "Messages" at bounding box center [23, 171] width 22 height 22
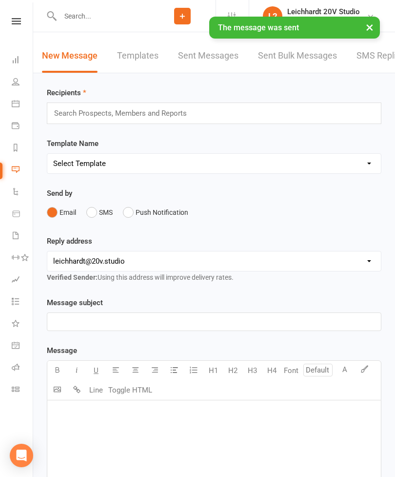
click at [374, 67] on link "SMS Replies" at bounding box center [381, 56] width 49 height 34
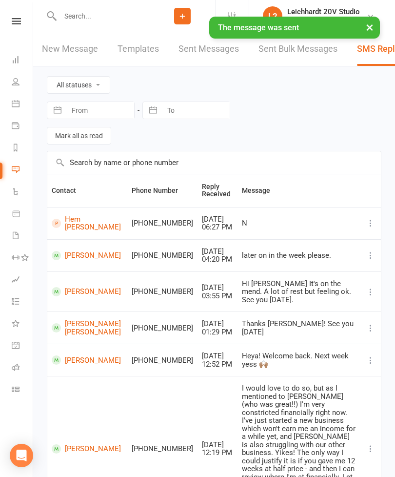
click at [18, 81] on icon at bounding box center [16, 82] width 8 height 8
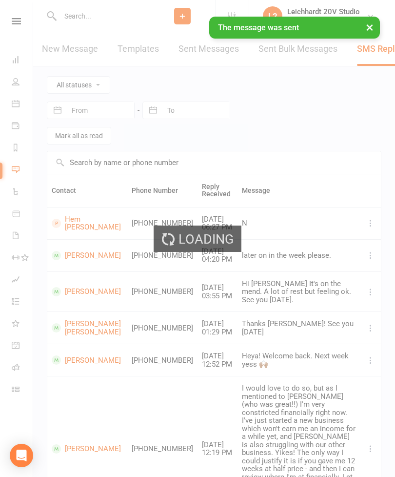
select select "100"
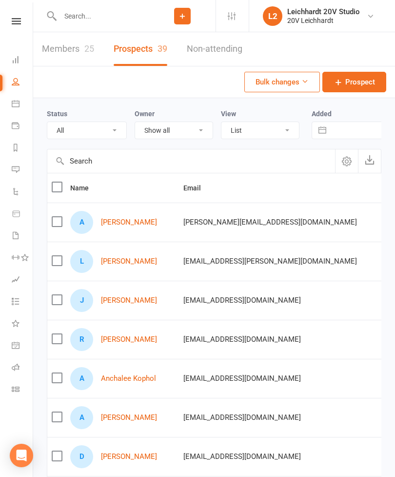
click at [19, 171] on icon at bounding box center [16, 169] width 8 height 8
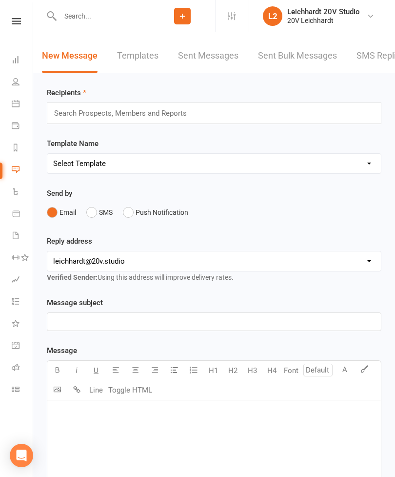
click at [374, 68] on link "SMS Replies" at bounding box center [381, 56] width 49 height 34
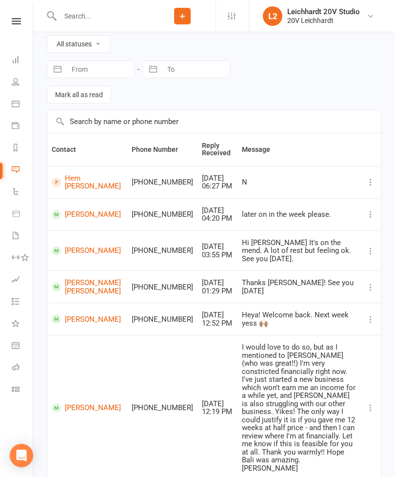
scroll to position [230, 0]
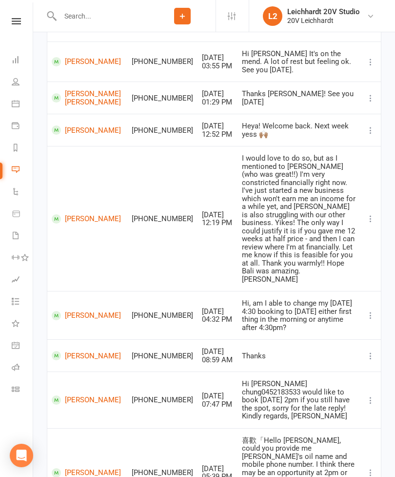
click at [26, 176] on link "Messages" at bounding box center [23, 171] width 22 height 22
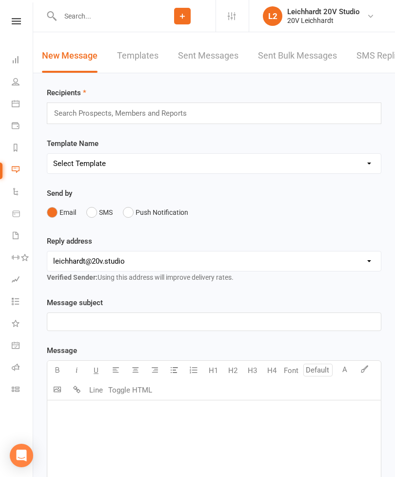
click at [373, 67] on link "SMS Replies" at bounding box center [381, 56] width 49 height 34
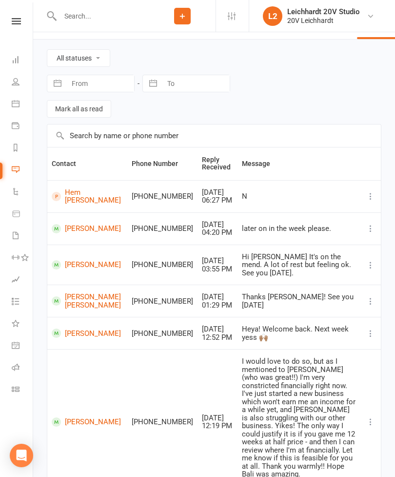
scroll to position [32, 0]
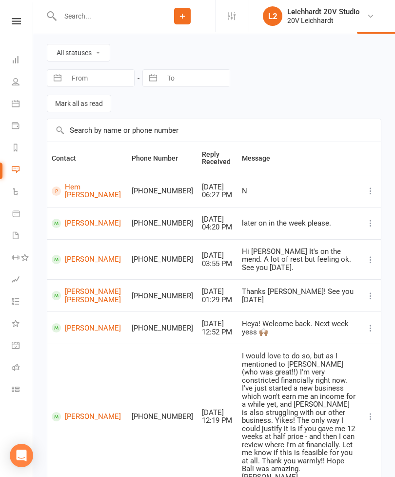
click at [80, 412] on link "[PERSON_NAME]" at bounding box center [87, 416] width 71 height 9
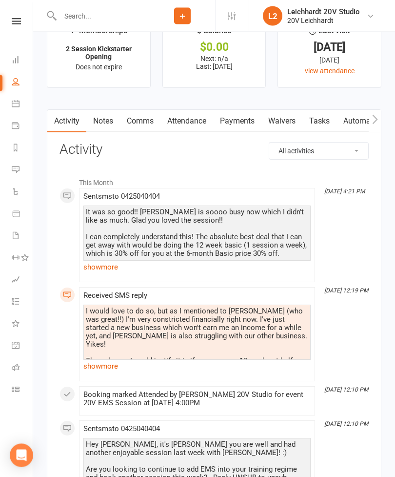
scroll to position [1225, 0]
click at [97, 268] on link "show more" at bounding box center [196, 267] width 227 height 14
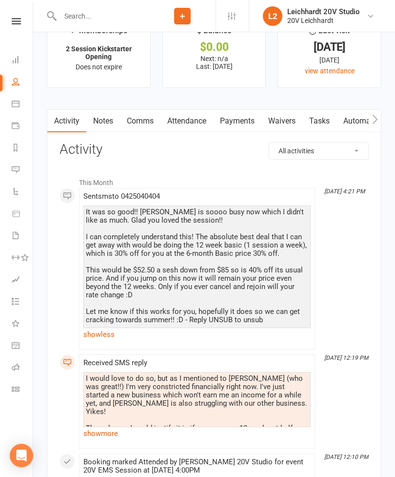
click at [12, 178] on link "Messages" at bounding box center [23, 171] width 22 height 22
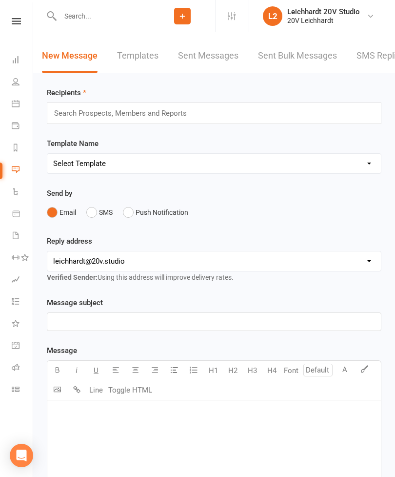
click at [389, 61] on link "SMS Replies" at bounding box center [381, 56] width 49 height 34
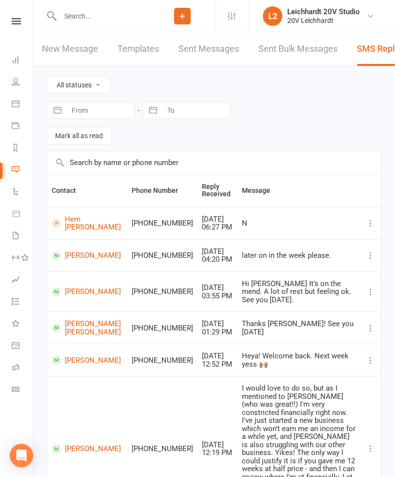
click at [18, 238] on icon at bounding box center [16, 235] width 8 height 8
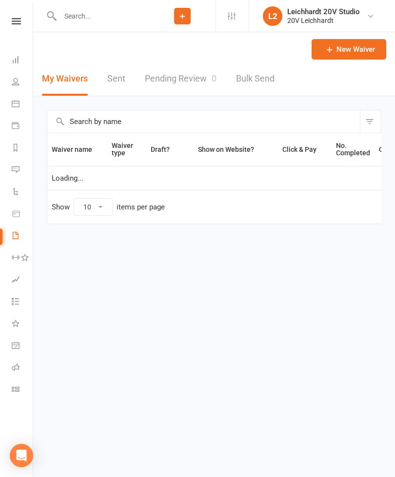
select select "100"
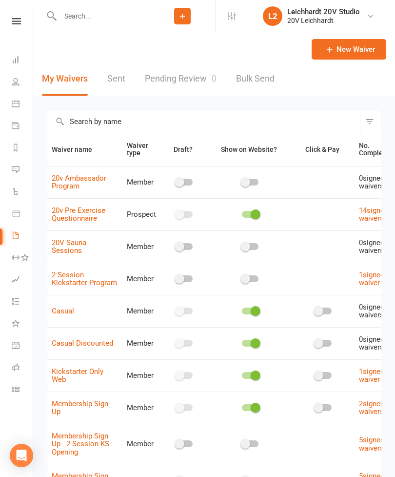
click at [19, 170] on icon at bounding box center [16, 169] width 8 height 8
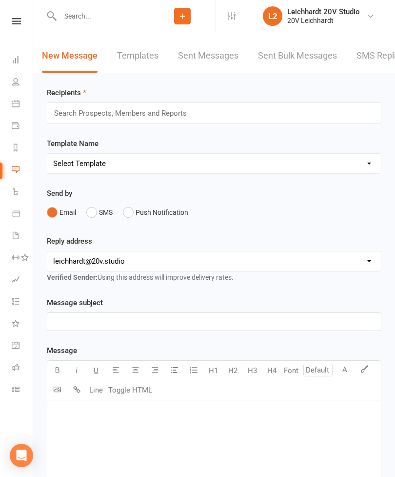
click at [370, 61] on link "SMS Replies" at bounding box center [381, 56] width 49 height 34
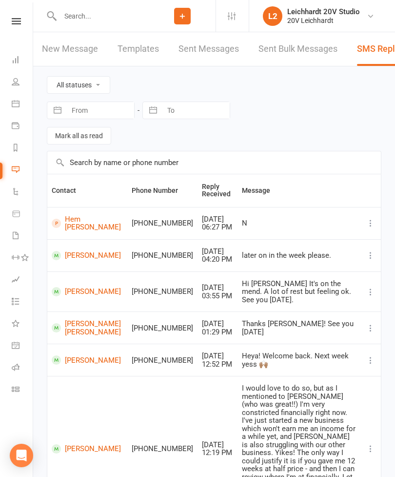
click at [17, 83] on icon at bounding box center [16, 82] width 8 height 8
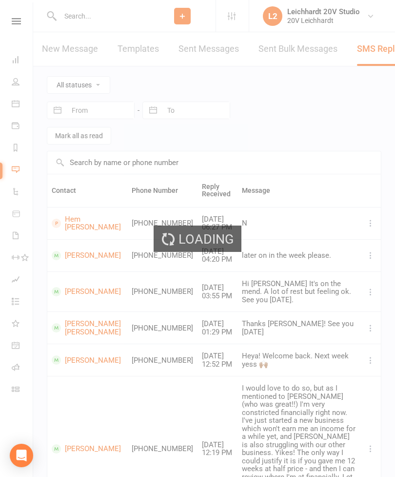
select select "100"
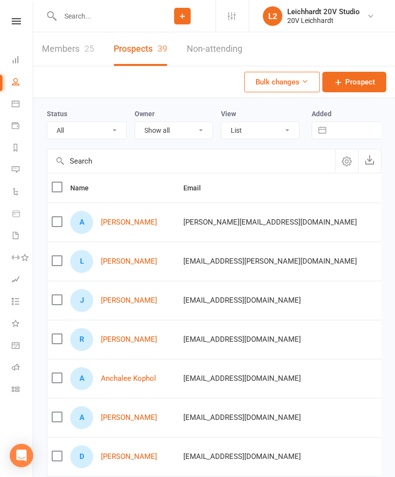
click at [358, 23] on div "20V Leichhardt" at bounding box center [324, 20] width 73 height 9
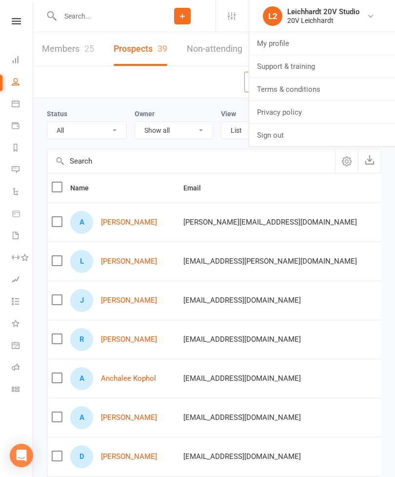
click at [16, 103] on icon at bounding box center [16, 104] width 8 height 8
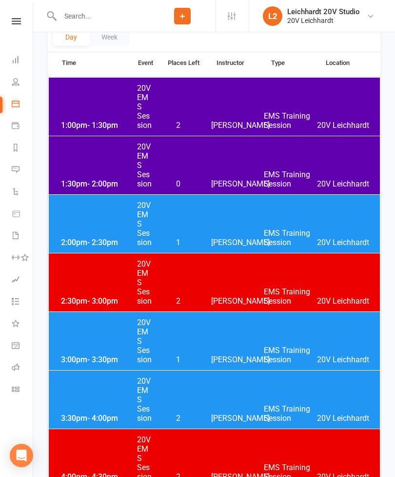
scroll to position [141, 0]
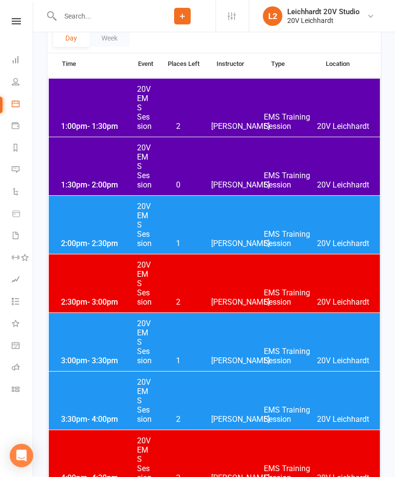
click at [85, 125] on span "1:00pm - 1:30pm" at bounding box center [98, 126] width 78 height 9
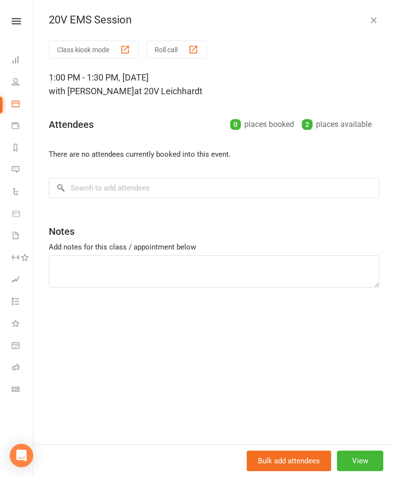
click at [375, 21] on icon "button" at bounding box center [374, 20] width 10 height 10
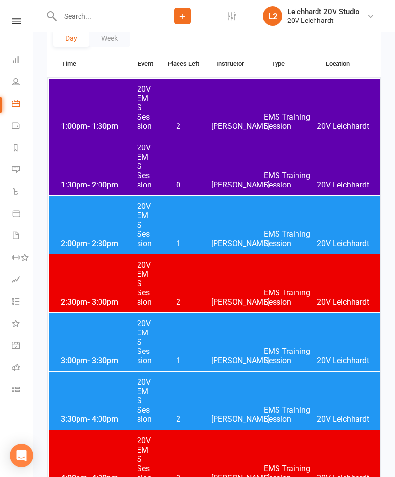
click at [86, 178] on div "1:30pm - 2:00pm 20V EMS Session 0 [PERSON_NAME] EMS Training Session 20V [PERSO…" at bounding box center [214, 166] width 331 height 58
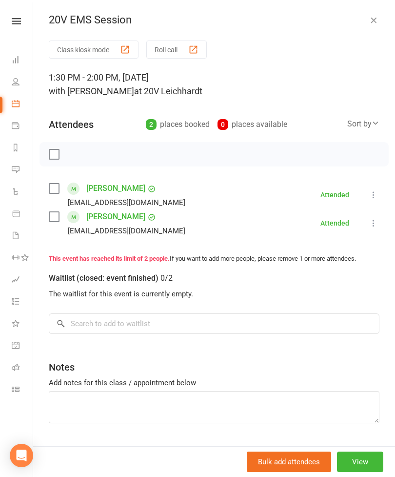
click at [379, 16] on button "button" at bounding box center [374, 20] width 12 height 12
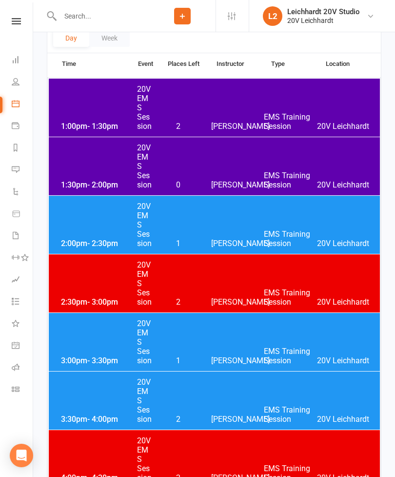
click at [101, 226] on div "2:00pm - 2:30pm 20V EMS Session 1 [PERSON_NAME] EMS Training Session 20V [PERSO…" at bounding box center [214, 225] width 331 height 58
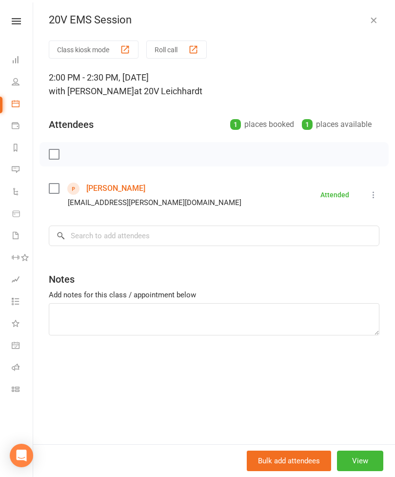
click at [375, 20] on icon "button" at bounding box center [374, 20] width 10 height 10
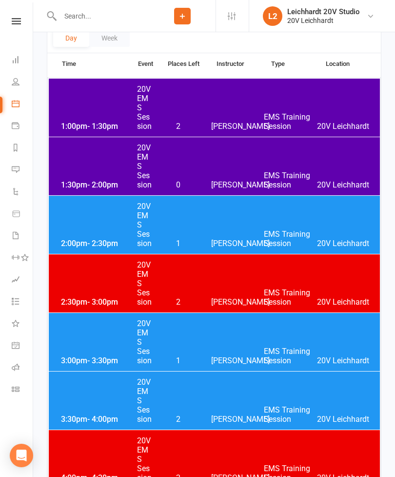
click at [238, 347] on div "3:00pm - 3:30pm 20V EMS Session 1 [PERSON_NAME] EMS Training Session 20V [PERSO…" at bounding box center [214, 342] width 331 height 58
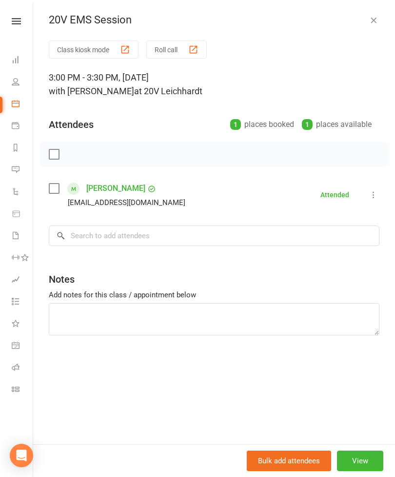
click at [372, 25] on button "button" at bounding box center [374, 20] width 12 height 12
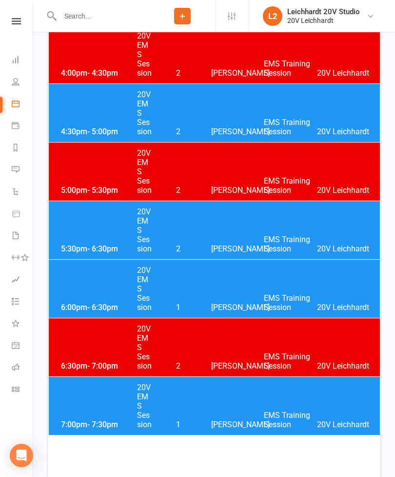
scroll to position [611, 0]
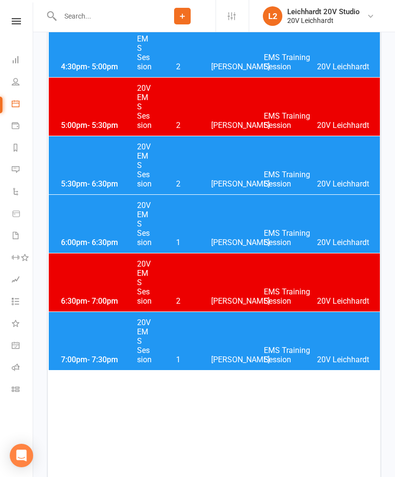
click at [274, 225] on div "6:00pm - 6:30pm 20V EMS Session 1 [PERSON_NAME] EMS Training Session 20V [PERSO…" at bounding box center [214, 224] width 331 height 58
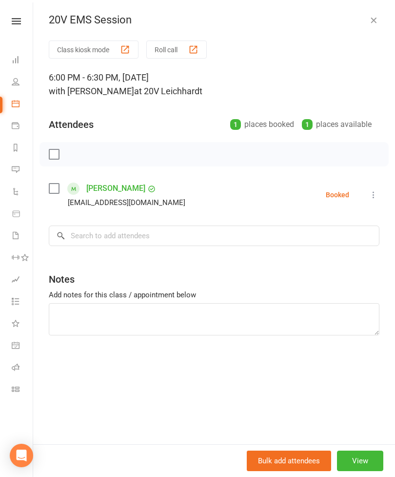
click at [374, 24] on icon "button" at bounding box center [374, 20] width 10 height 10
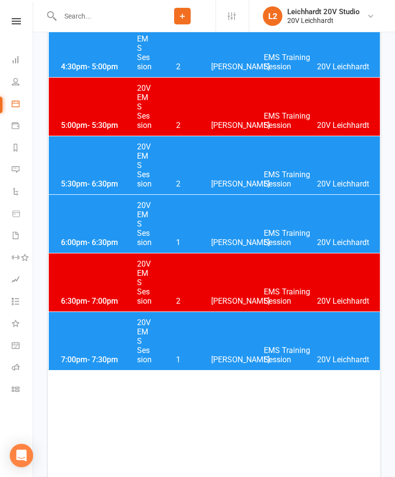
click at [330, 231] on div "6:00pm - 6:30pm 20V EMS Session 1 [PERSON_NAME] EMS Training Session 20V [PERSO…" at bounding box center [214, 224] width 331 height 58
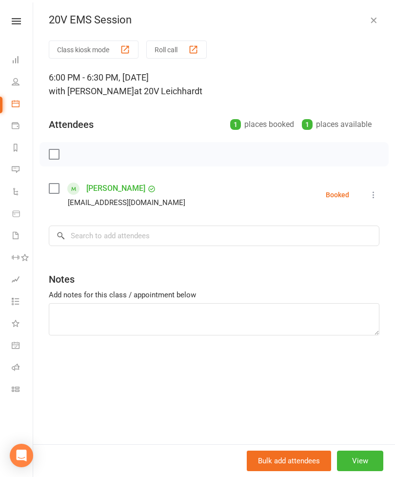
click at [370, 29] on div "20V EMS Session Class kiosk mode Roll call 6:00 PM - 6:30 PM, [DATE] with [PERS…" at bounding box center [214, 238] width 362 height 477
click at [372, 21] on icon "button" at bounding box center [374, 20] width 10 height 10
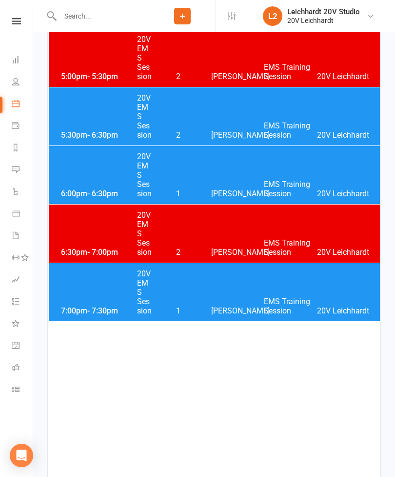
scroll to position [675, 0]
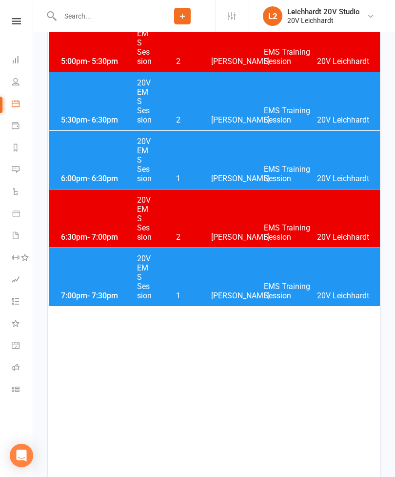
click at [230, 287] on div "7:00pm - 7:30pm 20V EMS Session 1 [PERSON_NAME] EMS Training Session 20V [PERSO…" at bounding box center [214, 277] width 331 height 58
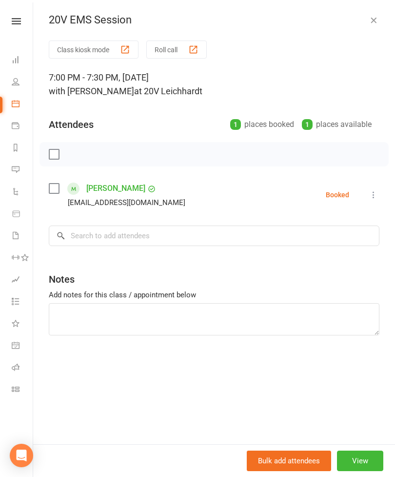
click at [377, 24] on icon "button" at bounding box center [374, 20] width 10 height 10
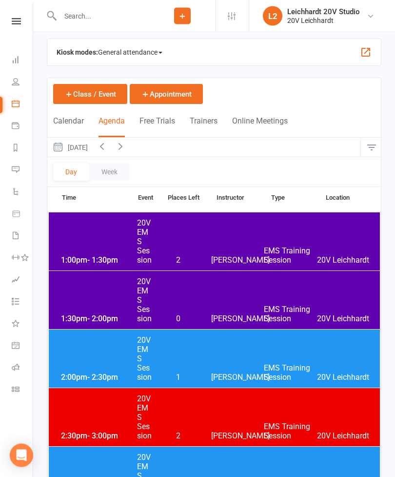
scroll to position [0, 0]
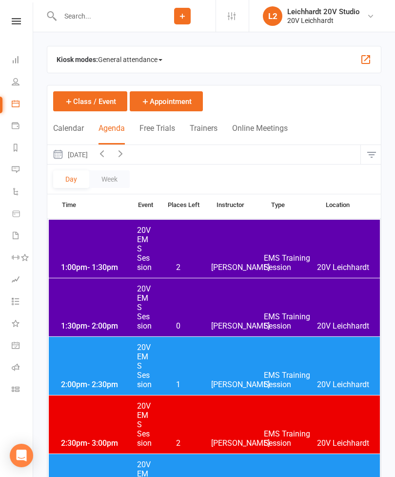
click at [18, 83] on icon at bounding box center [16, 82] width 8 height 8
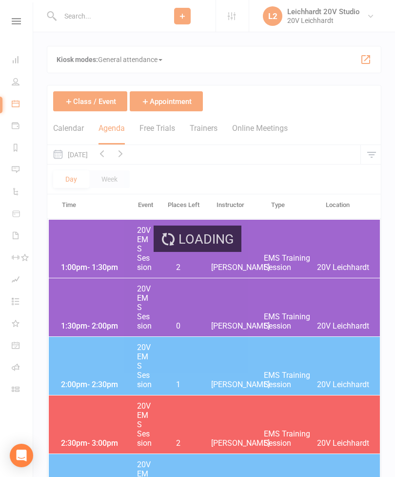
select select "100"
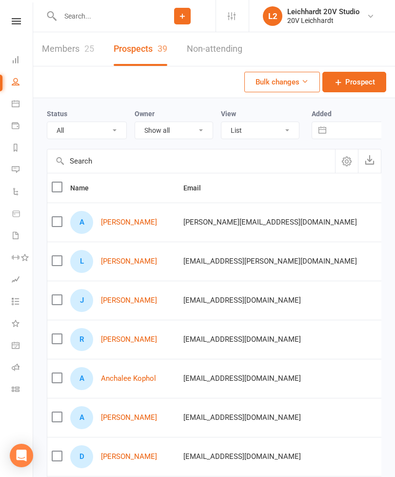
click at [15, 147] on icon at bounding box center [16, 148] width 8 height 8
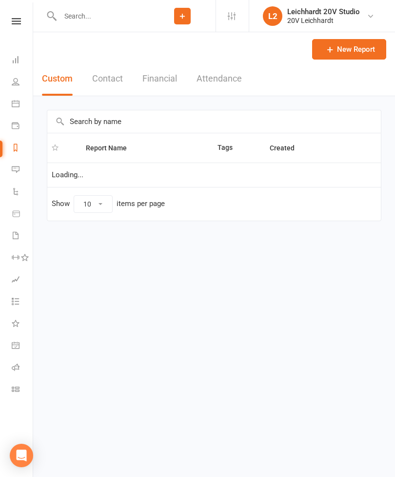
select select "100"
click at [167, 85] on button "Financial" at bounding box center [160, 79] width 35 height 34
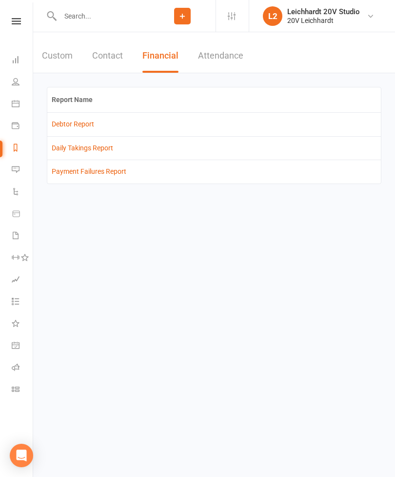
click at [78, 150] on link "Daily Takings Report" at bounding box center [83, 148] width 62 height 8
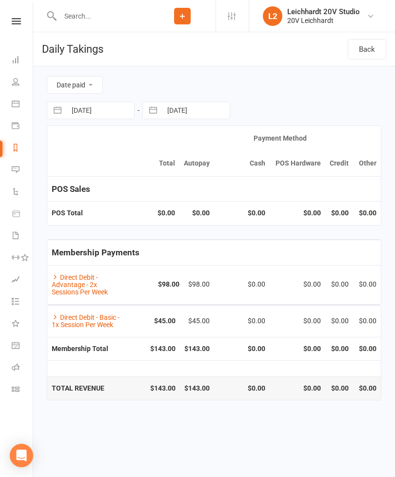
click at [79, 107] on input "[DATE]" at bounding box center [100, 110] width 68 height 17
select select "8"
select select "2025"
select select "9"
select select "2025"
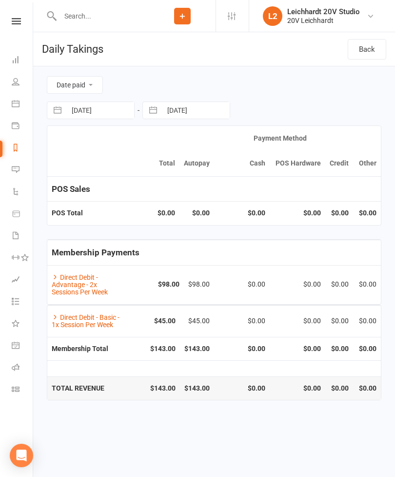
select select "10"
select select "2025"
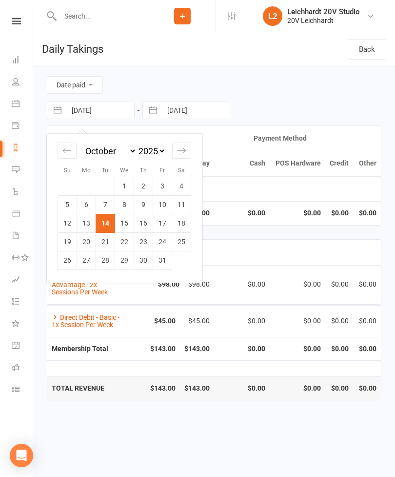
click at [125, 187] on td "1" at bounding box center [124, 186] width 19 height 19
type input "[DATE]"
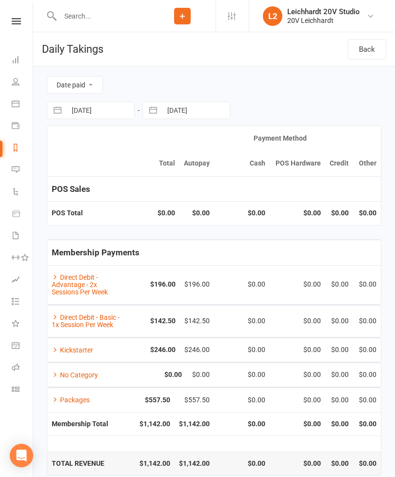
scroll to position [18, 0]
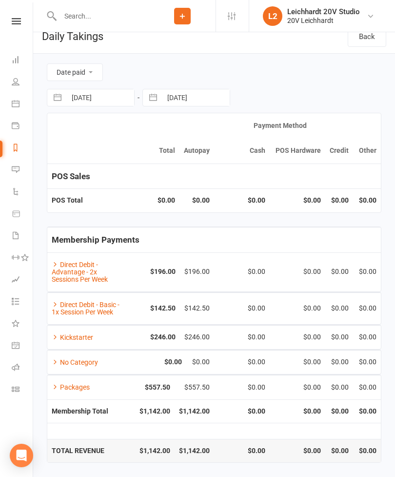
click at [19, 92] on link "People" at bounding box center [23, 83] width 22 height 22
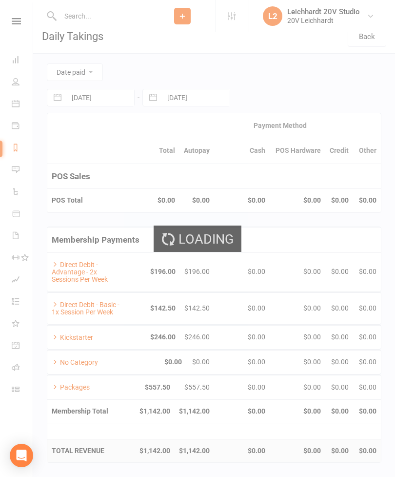
select select "100"
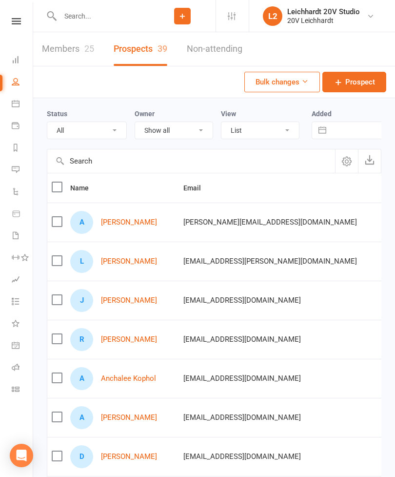
click at [30, 160] on link "Messages" at bounding box center [23, 171] width 22 height 22
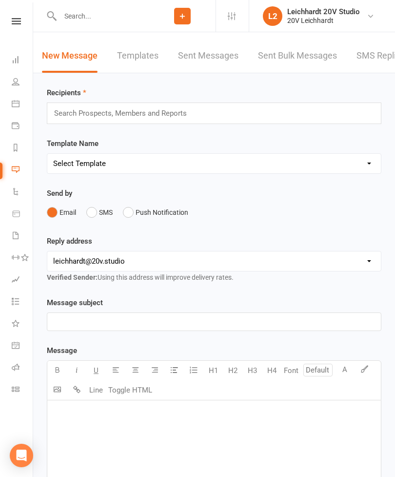
click at [21, 153] on link "Reports" at bounding box center [23, 149] width 22 height 22
select select "100"
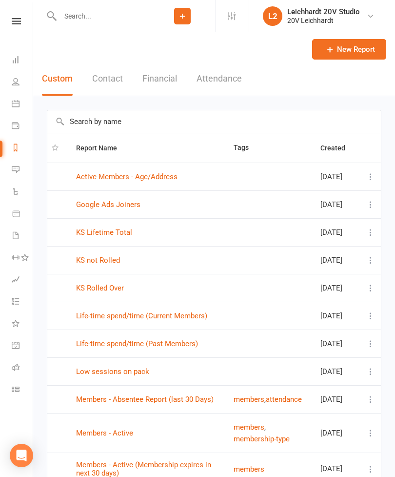
click at [115, 265] on link "KS not Rolled" at bounding box center [98, 260] width 44 height 9
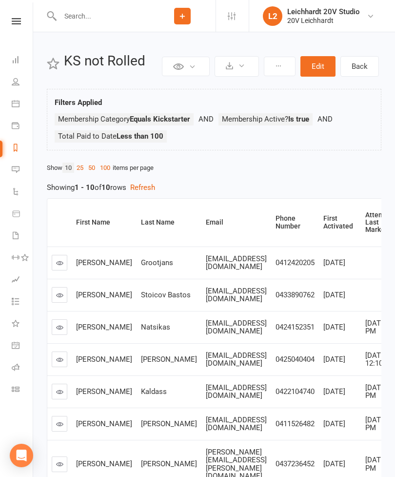
click at [109, 169] on link "100" at bounding box center [105, 168] width 15 height 10
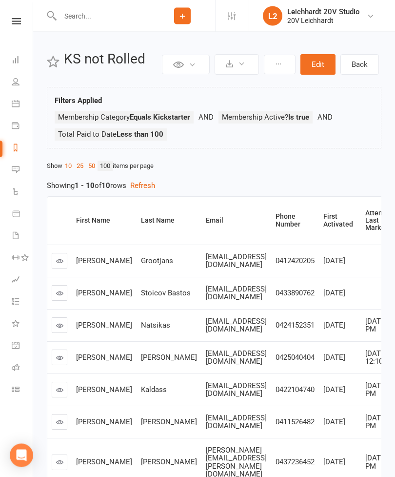
scroll to position [2, 0]
click at [57, 265] on link at bounding box center [60, 261] width 16 height 16
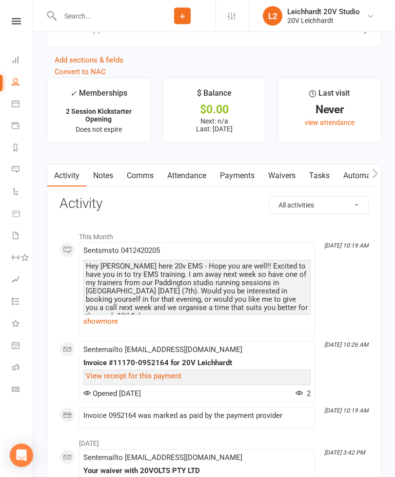
scroll to position [1184, 0]
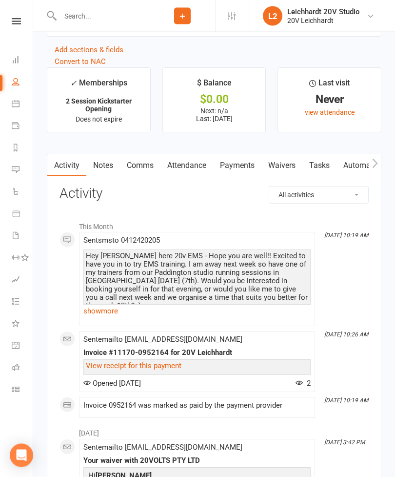
click at [154, 177] on link "Comms" at bounding box center [140, 166] width 41 height 22
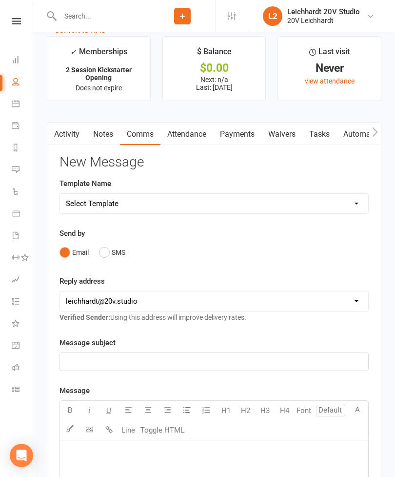
click at [106, 257] on button "SMS" at bounding box center [112, 252] width 26 height 19
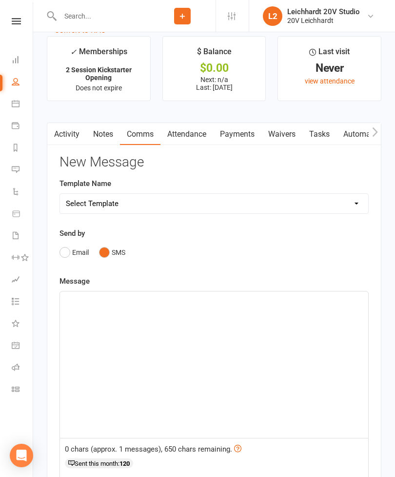
click at [166, 316] on div "﻿" at bounding box center [214, 364] width 309 height 146
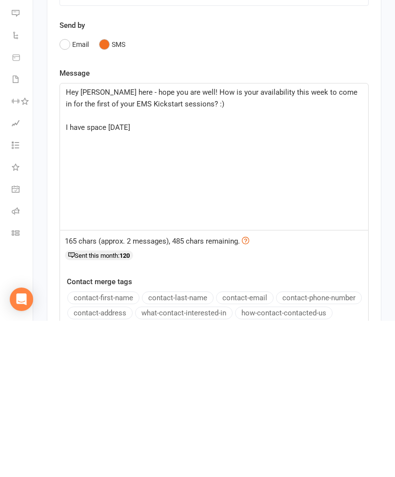
click at [103, 279] on span "I have space [DATE]" at bounding box center [98, 283] width 64 height 9
click at [156, 240] on div "Hey [PERSON_NAME] here - hope you are well! How is your availability this week …" at bounding box center [214, 313] width 309 height 146
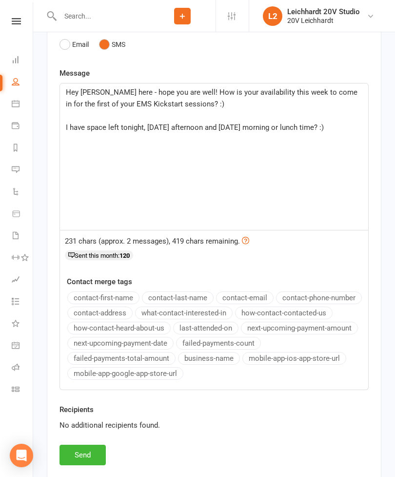
click at [345, 133] on p "I have space left tonight, [DATE] afternoon and [DATE] morning or lunch time? :)" at bounding box center [214, 128] width 297 height 12
click at [75, 453] on button "Send" at bounding box center [83, 455] width 46 height 21
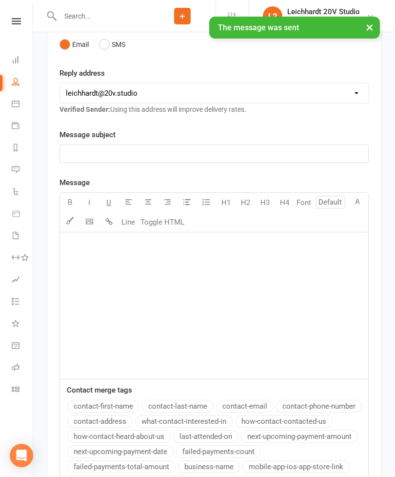
click at [22, 173] on link "Messages" at bounding box center [23, 171] width 22 height 22
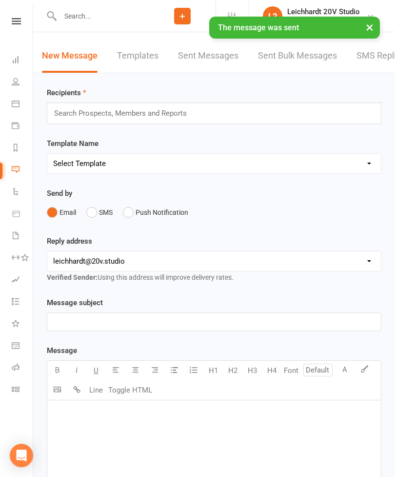
click at [376, 66] on link "SMS Replies" at bounding box center [381, 56] width 49 height 34
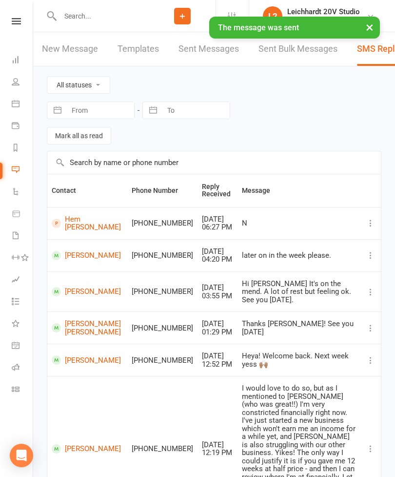
click at [18, 83] on icon at bounding box center [16, 82] width 8 height 8
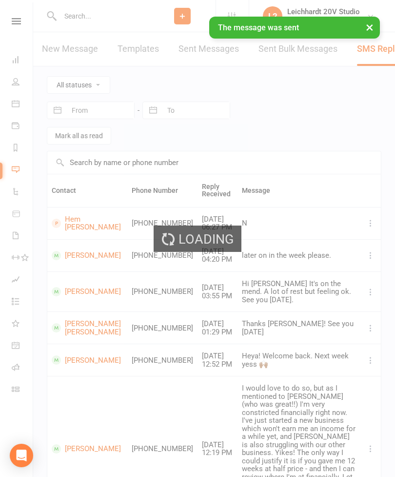
select select "100"
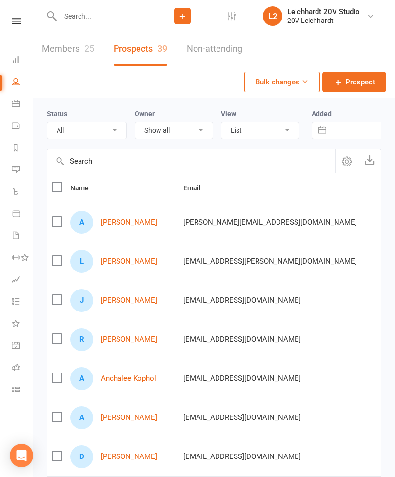
click at [23, 149] on link "Reports" at bounding box center [23, 149] width 22 height 22
select select "100"
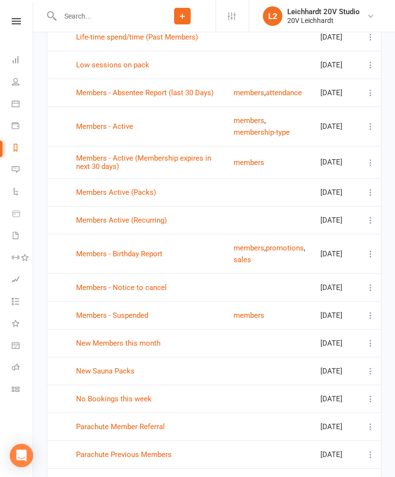
scroll to position [306, 0]
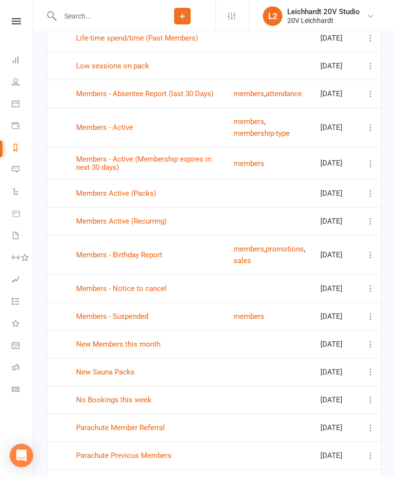
click at [19, 176] on link "Messages" at bounding box center [23, 171] width 22 height 22
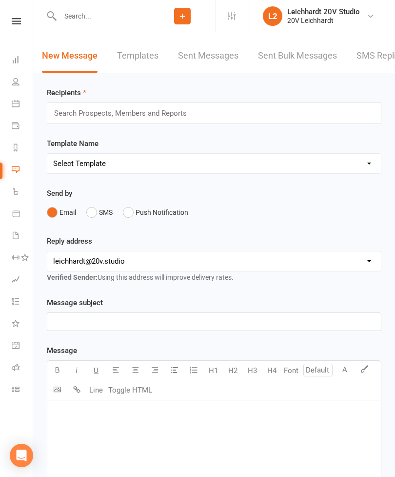
click at [380, 69] on link "SMS Replies" at bounding box center [381, 56] width 49 height 34
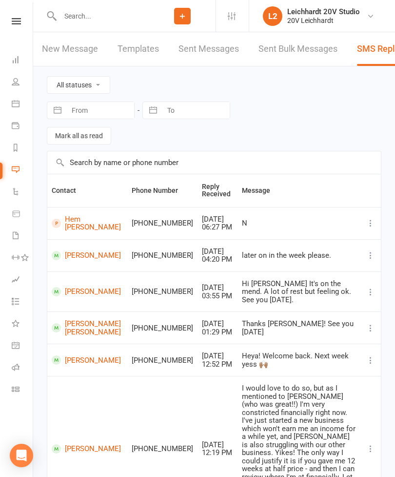
click at [19, 151] on icon at bounding box center [16, 148] width 8 height 8
select select "100"
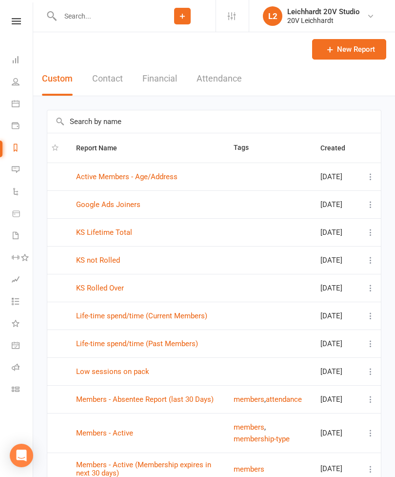
click at [92, 265] on link "KS not Rolled" at bounding box center [98, 260] width 44 height 9
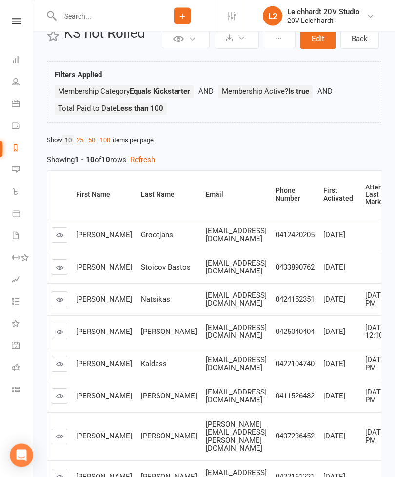
scroll to position [28, 0]
click at [112, 142] on link "100" at bounding box center [105, 140] width 15 height 10
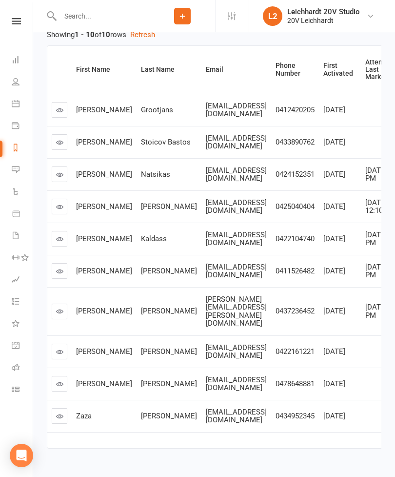
scroll to position [157, 0]
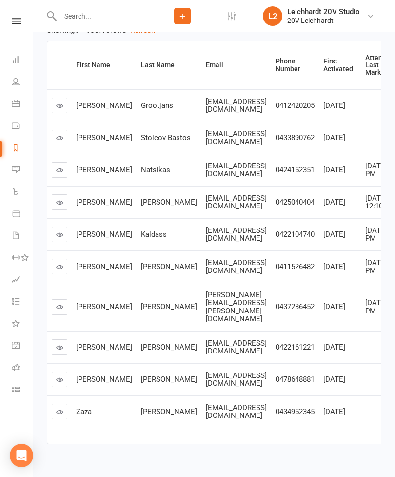
click at [62, 270] on icon at bounding box center [59, 266] width 7 height 7
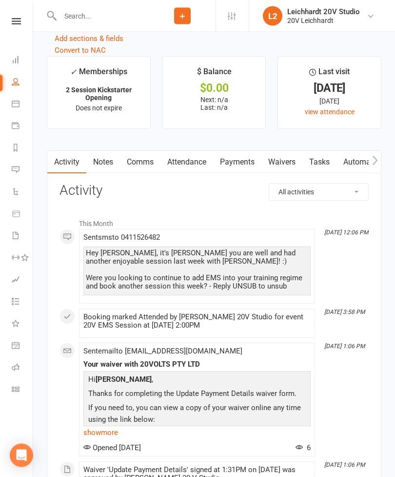
scroll to position [1236, 0]
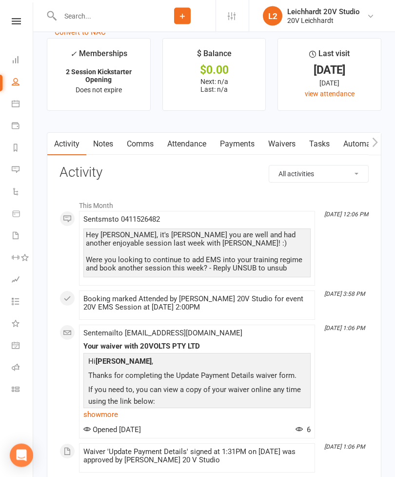
click at [240, 156] on link "Payments" at bounding box center [237, 144] width 48 height 22
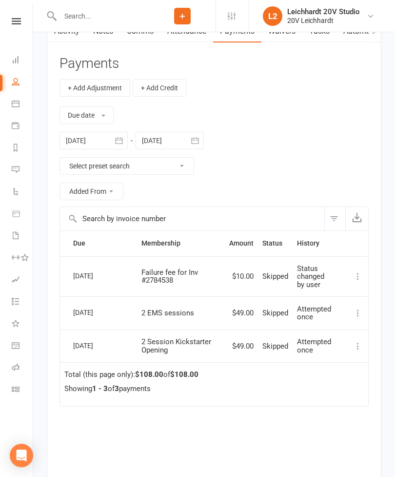
scroll to position [1349, 0]
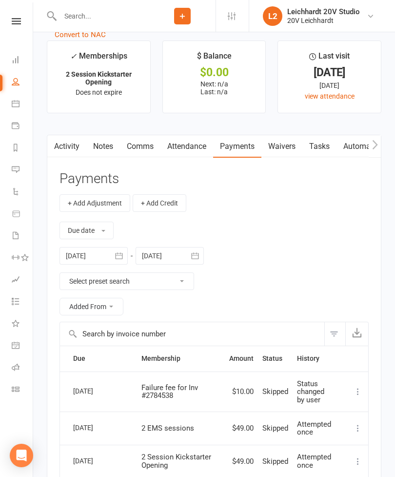
click at [69, 151] on link "Activity" at bounding box center [66, 146] width 39 height 22
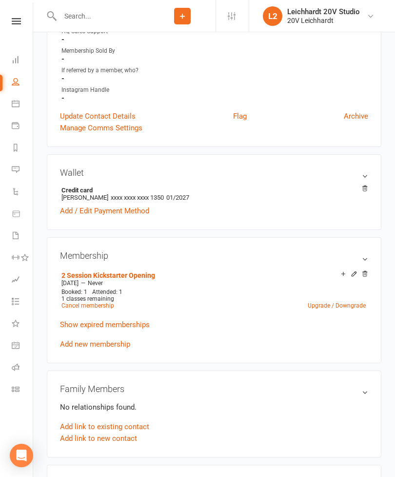
scroll to position [315, 0]
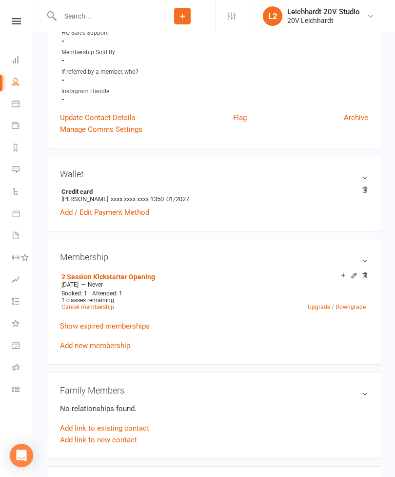
click at [76, 347] on link "Add new membership" at bounding box center [95, 345] width 70 height 9
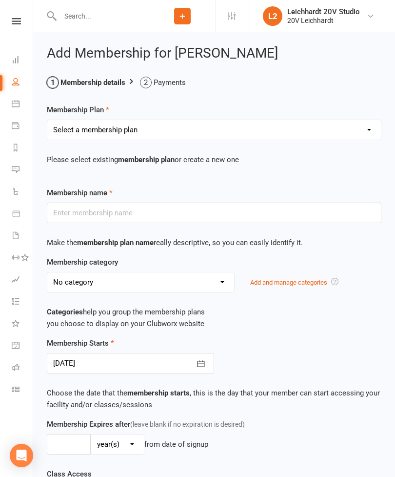
click at [71, 127] on select "Select a membership plan Create new Membership Plan 10 Sauna Pack 10 Session Pa…" at bounding box center [214, 130] width 334 height 20
select select "21"
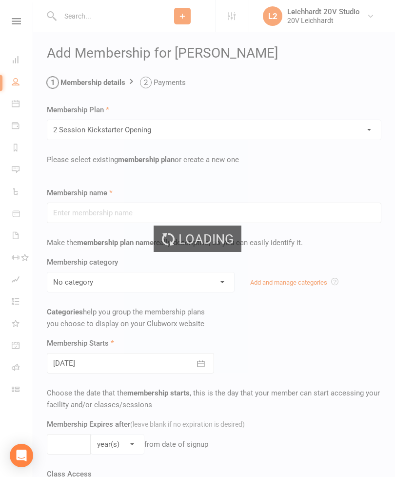
type input "2 Session Kickstarter Opening"
select select "6"
type input "0"
type input "2"
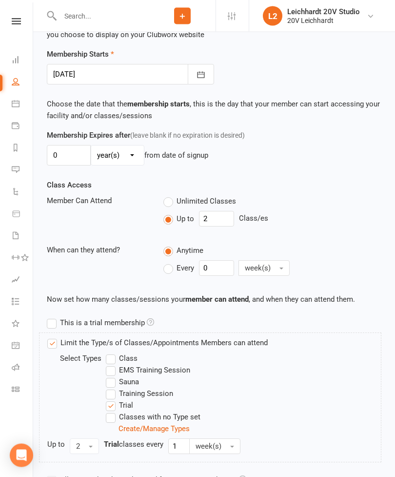
scroll to position [289, 0]
click at [226, 226] on input "2" at bounding box center [216, 219] width 35 height 16
type input "0"
click at [78, 155] on input "0" at bounding box center [69, 155] width 44 height 21
type input "3"
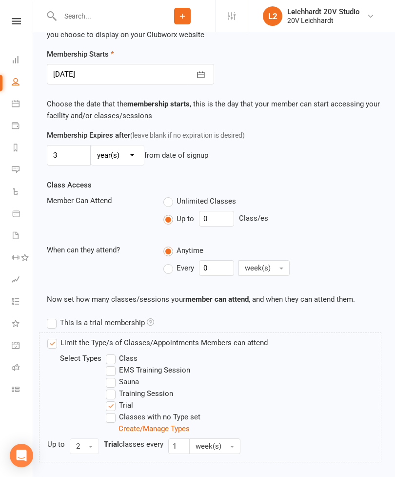
click at [128, 158] on select "day(s) week(s) month(s) year(s)" at bounding box center [117, 155] width 53 height 20
select select "0"
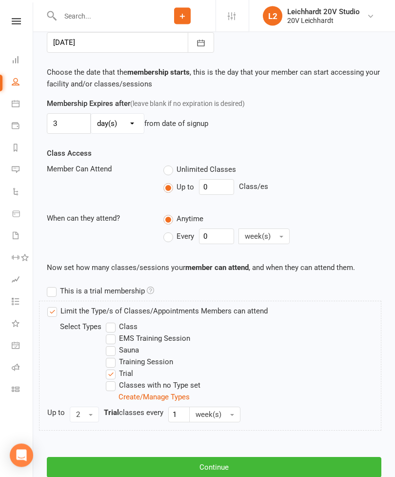
scroll to position [357, 0]
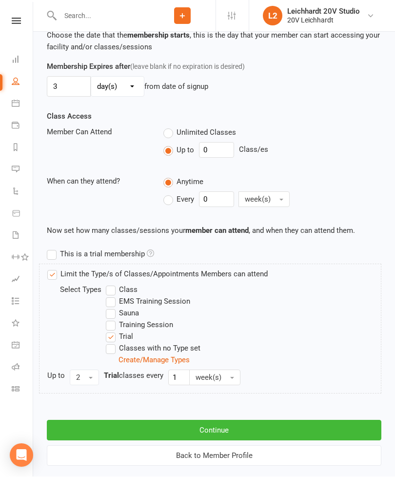
click at [255, 432] on button "Continue" at bounding box center [214, 430] width 335 height 21
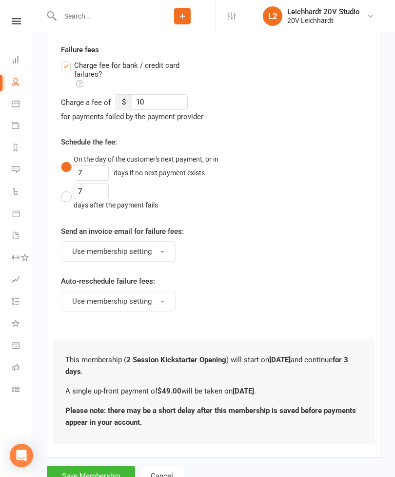
scroll to position [0, 0]
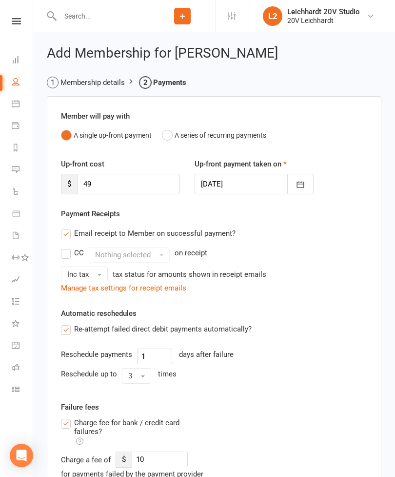
click at [70, 329] on label "Re-attempt failed direct debit payments automatically?" at bounding box center [156, 329] width 191 height 12
click at [67, 323] on input "Re-attempt failed direct debit payments automatically?" at bounding box center [64, 323] width 6 height 0
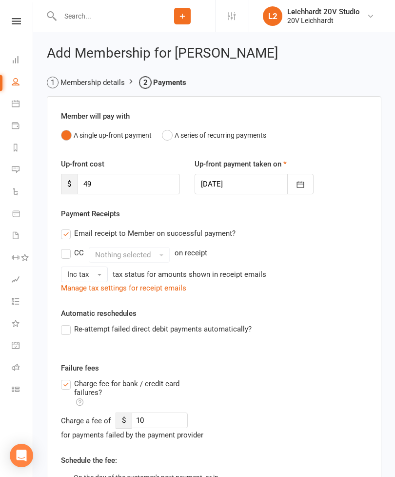
click at [66, 383] on label "Charge fee for bank / credit card failures?" at bounding box center [134, 393] width 146 height 31
click at [66, 378] on input "Charge fee for bank / credit card failures?" at bounding box center [134, 378] width 146 height 0
checkbox input "false"
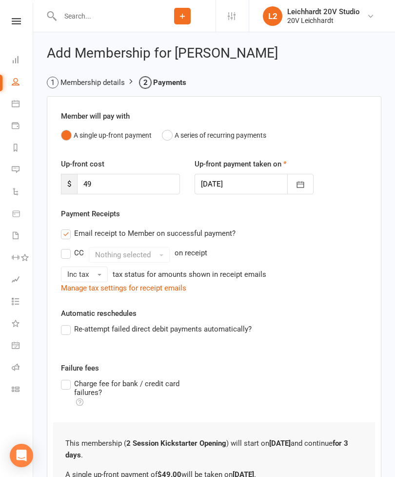
click at [66, 327] on label "Re-attempt failed direct debit payments automatically?" at bounding box center [156, 329] width 191 height 12
click at [66, 323] on input "Re-attempt failed direct debit payments automatically?" at bounding box center [64, 323] width 6 height 0
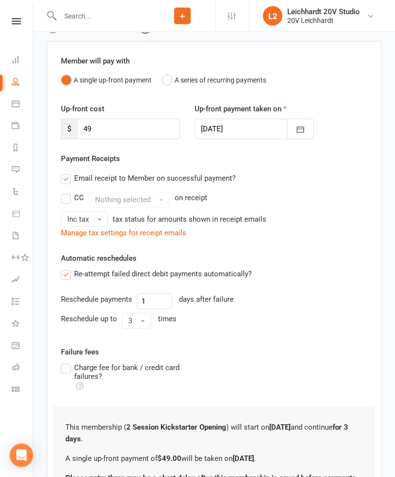
scroll to position [138, 0]
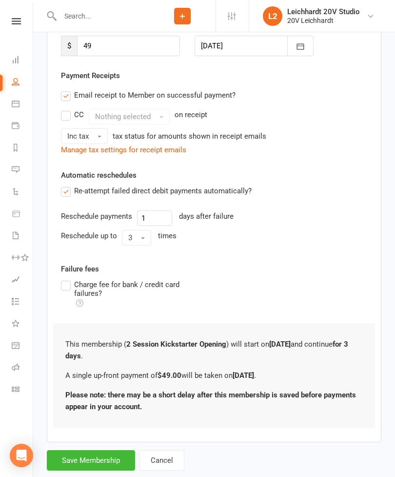
click at [119, 456] on button "Save Membership" at bounding box center [91, 460] width 88 height 21
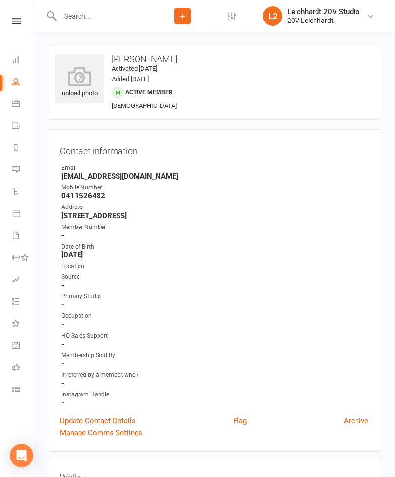
click at [19, 174] on link "Messages" at bounding box center [23, 171] width 22 height 22
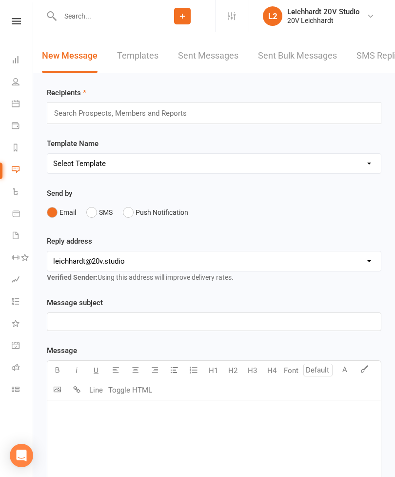
click at [373, 51] on link "SMS Replies" at bounding box center [381, 56] width 49 height 34
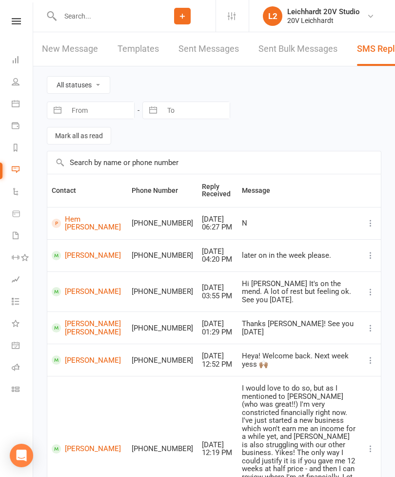
click at [88, 21] on input "text" at bounding box center [103, 16] width 92 height 14
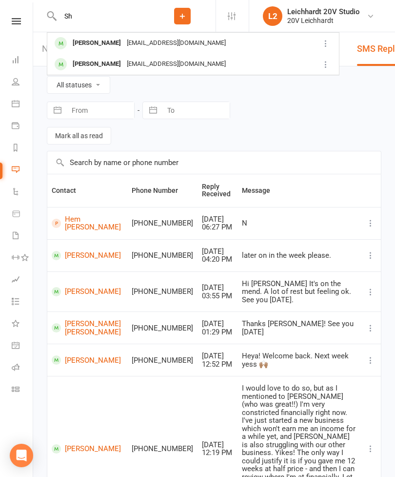
type input "S"
type input "Maugh"
click at [82, 67] on div "[PERSON_NAME]" at bounding box center [97, 64] width 54 height 14
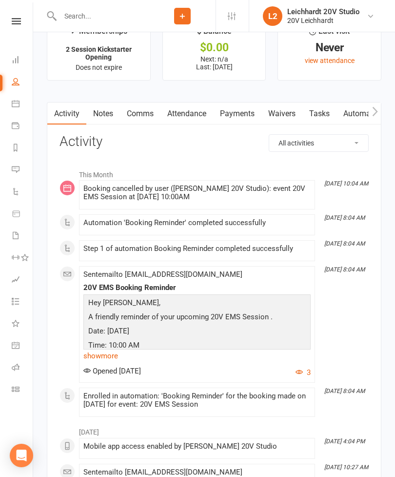
scroll to position [1224, 0]
click at [144, 120] on link "Comms" at bounding box center [140, 114] width 41 height 22
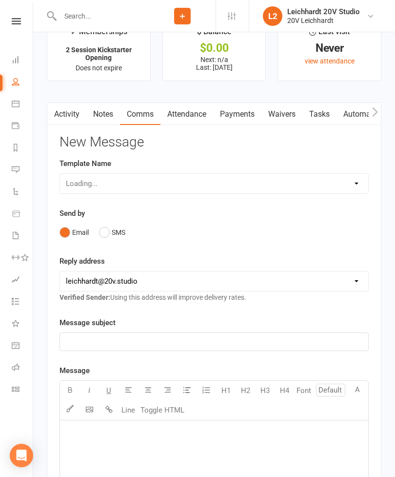
click at [116, 235] on button "SMS" at bounding box center [112, 232] width 26 height 19
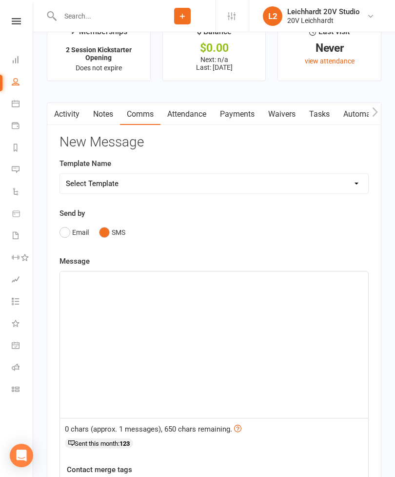
click at [182, 335] on div "﻿" at bounding box center [214, 344] width 309 height 146
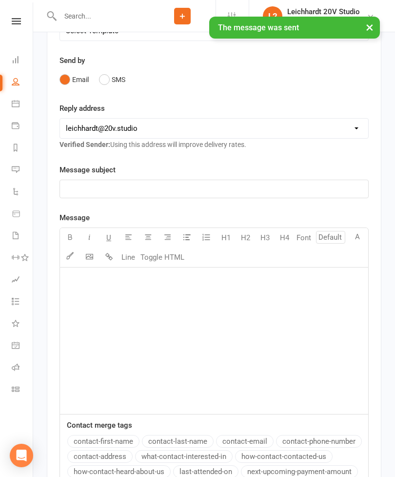
click at [15, 174] on link "Messages" at bounding box center [23, 171] width 22 height 22
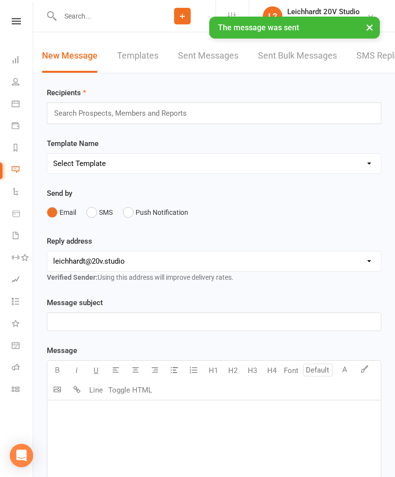
click at [373, 67] on link "SMS Replies" at bounding box center [381, 56] width 49 height 34
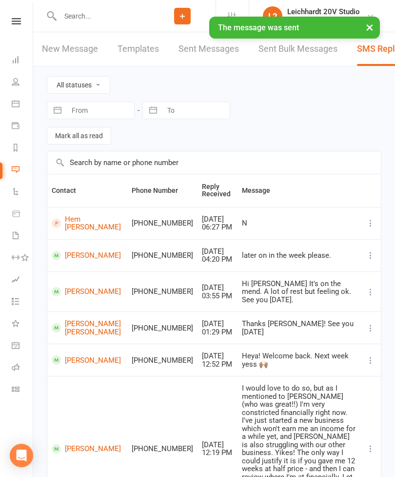
click at [24, 83] on link "People" at bounding box center [23, 83] width 22 height 22
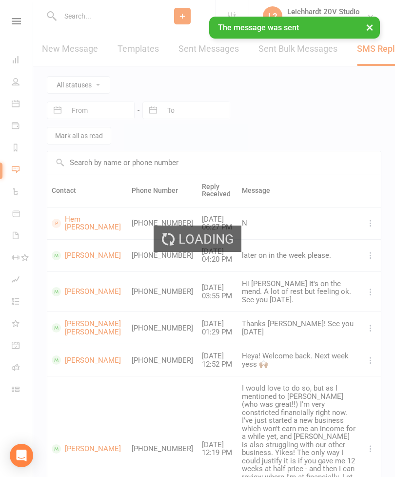
select select "100"
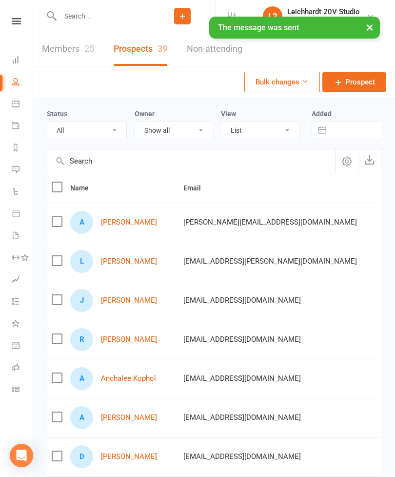
click at [21, 151] on link "Reports" at bounding box center [23, 149] width 22 height 22
select select "100"
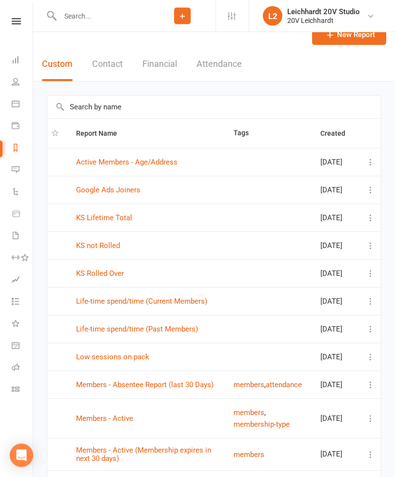
click at [82, 250] on link "KS not Rolled" at bounding box center [98, 246] width 44 height 9
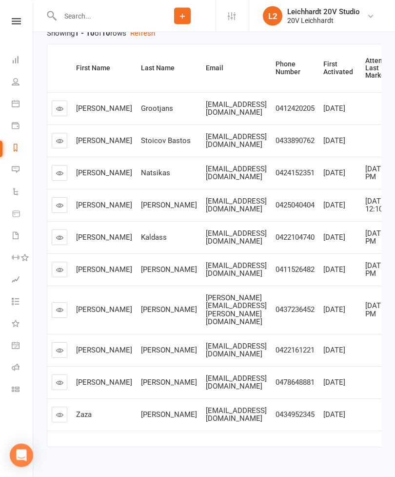
scroll to position [157, 0]
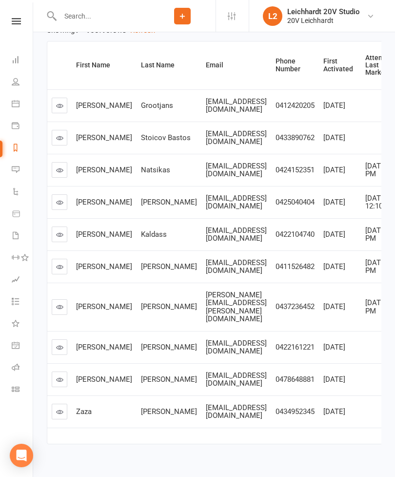
click at [62, 383] on icon at bounding box center [59, 379] width 7 height 7
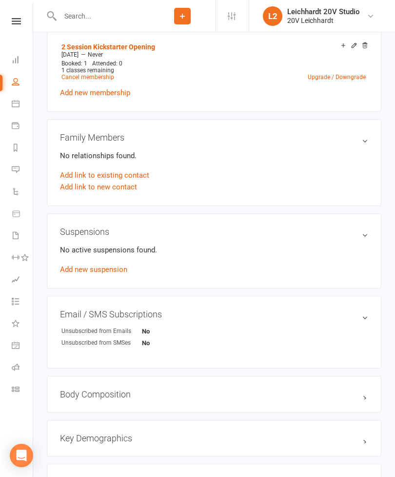
scroll to position [549, 0]
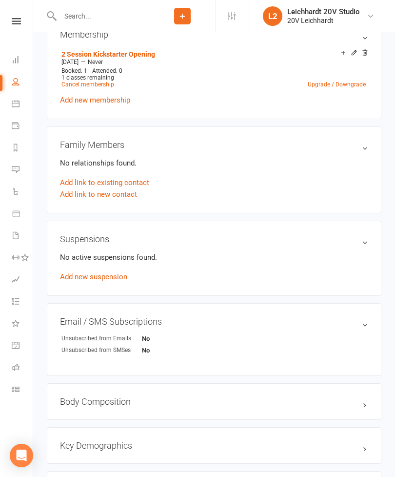
click at [103, 87] on link "Cancel membership" at bounding box center [88, 84] width 53 height 7
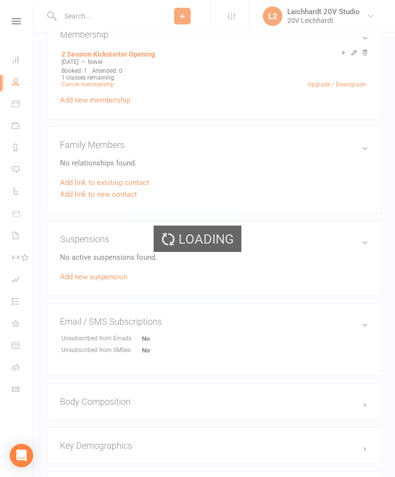
scroll to position [34, 0]
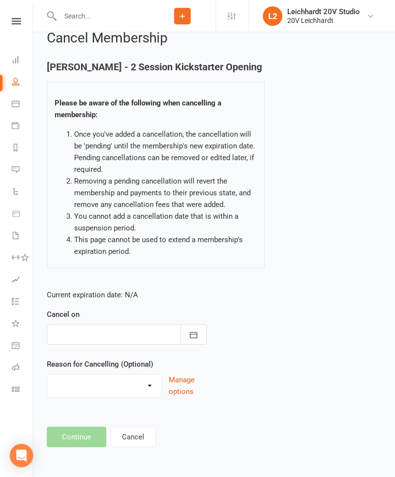
click at [138, 324] on div at bounding box center [127, 334] width 160 height 21
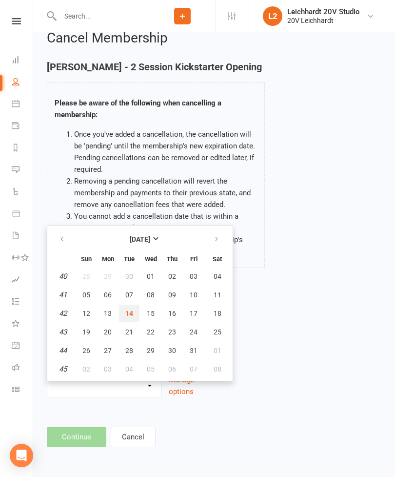
click at [134, 307] on button "14" at bounding box center [129, 314] width 21 height 18
type input "[DATE]"
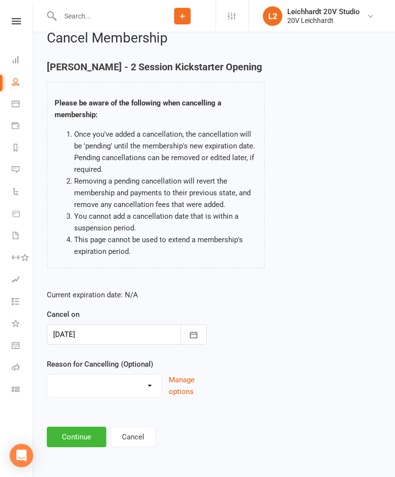
click at [91, 432] on button "Continue" at bounding box center [77, 437] width 60 height 21
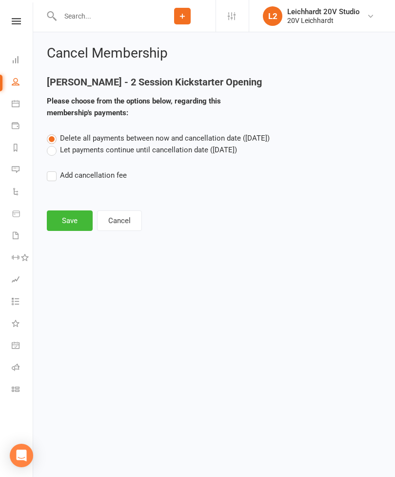
click at [75, 231] on button "Save" at bounding box center [70, 220] width 46 height 21
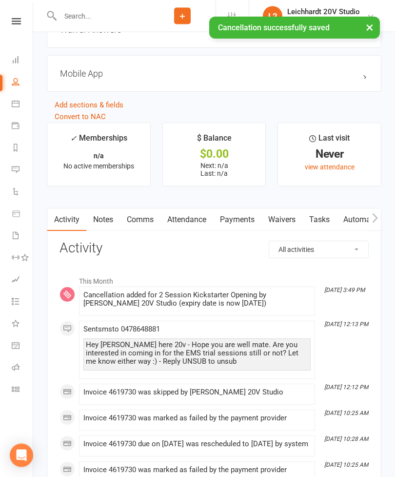
click at [241, 227] on link "Payments" at bounding box center [237, 220] width 48 height 22
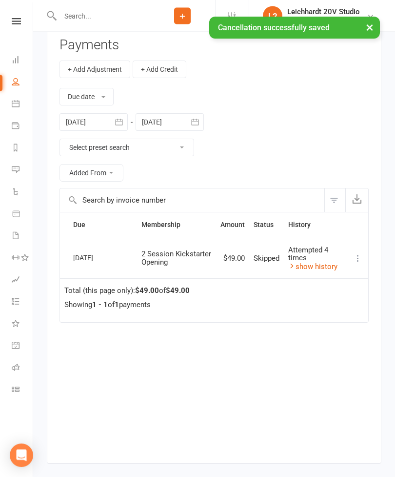
scroll to position [1328, 0]
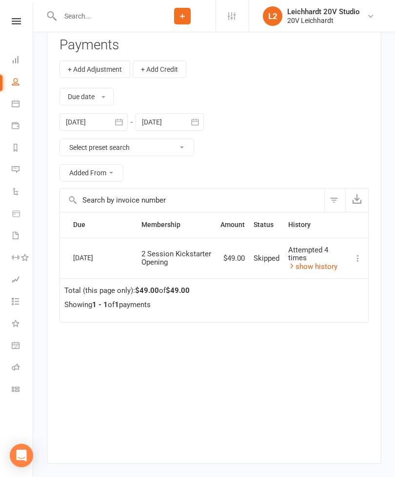
click at [18, 176] on link "Messages" at bounding box center [23, 171] width 22 height 22
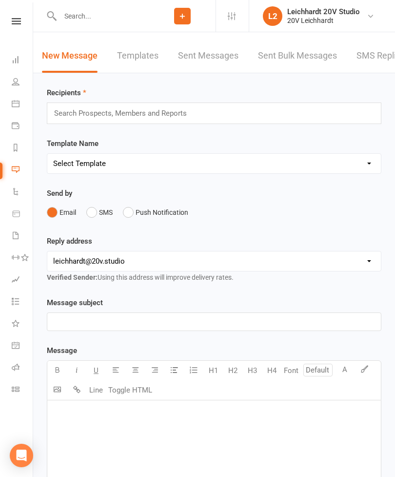
click at [378, 58] on link "SMS Replies" at bounding box center [381, 56] width 49 height 34
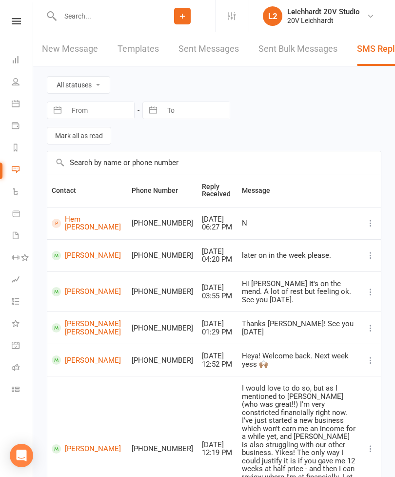
click at [19, 93] on link "People" at bounding box center [23, 83] width 22 height 22
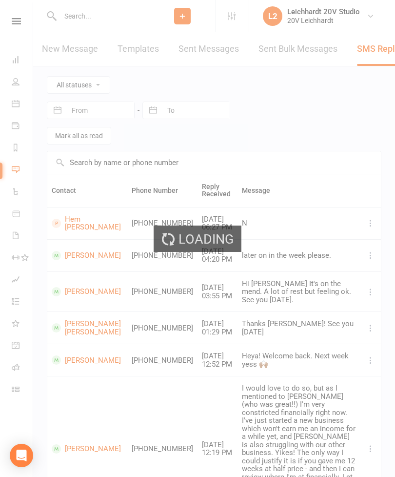
select select "100"
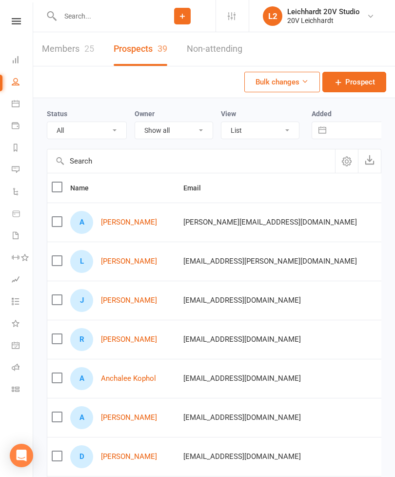
click at [15, 234] on icon at bounding box center [16, 235] width 8 height 8
select select "100"
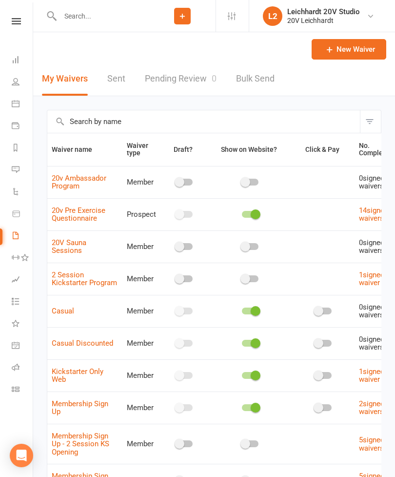
click at [181, 83] on link "Pending Review 0" at bounding box center [181, 79] width 72 height 34
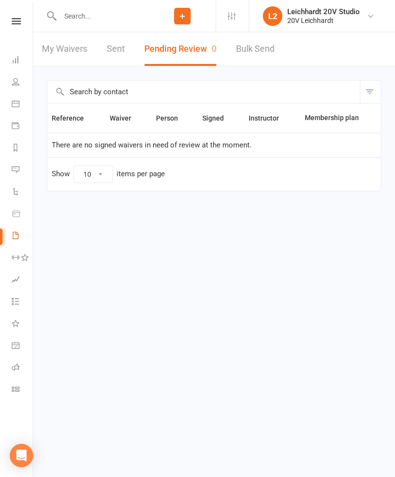
click at [66, 49] on link "My Waivers" at bounding box center [64, 49] width 45 height 34
select select "100"
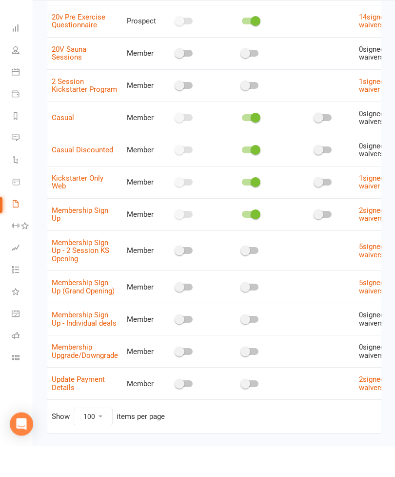
scroll to position [162, 0]
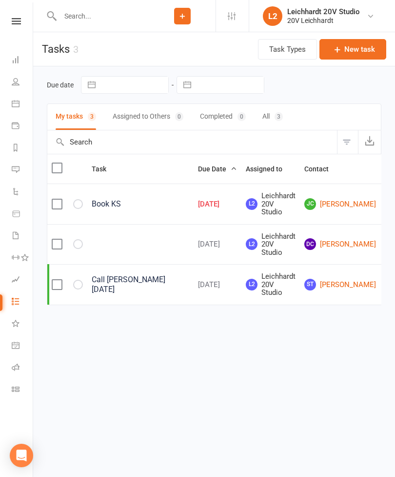
click at [21, 147] on link "Reports" at bounding box center [23, 149] width 22 height 22
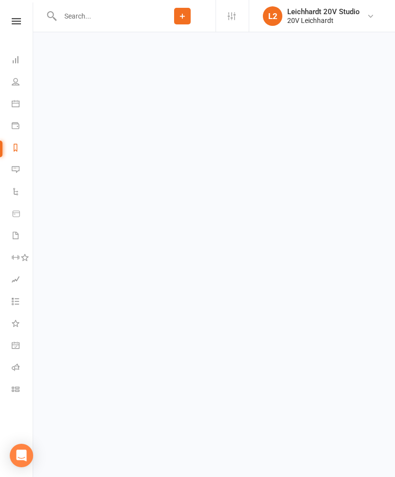
select select "100"
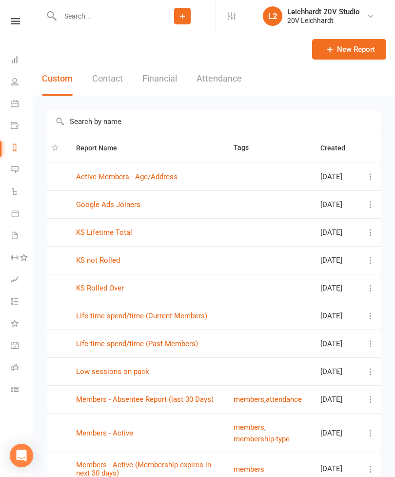
scroll to position [0, 1]
click at [23, 239] on link "Waivers" at bounding box center [22, 237] width 22 height 22
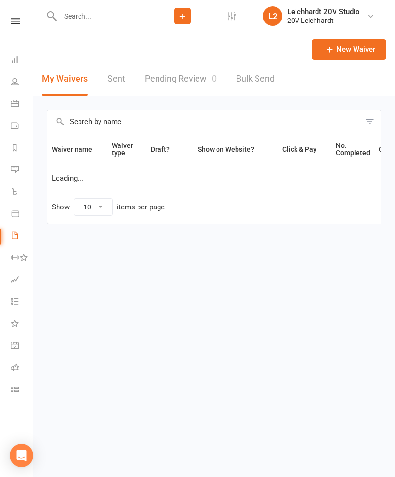
select select "100"
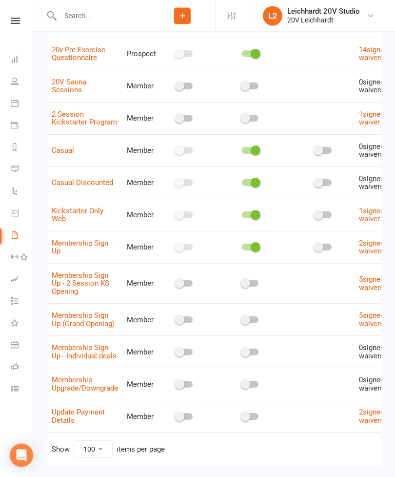
scroll to position [160, 0]
click at [92, 276] on link "Membership Sign Up - 2 Session KS Opening" at bounding box center [81, 283] width 58 height 25
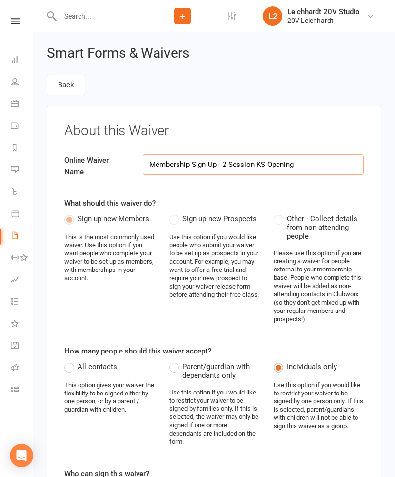
select select "select"
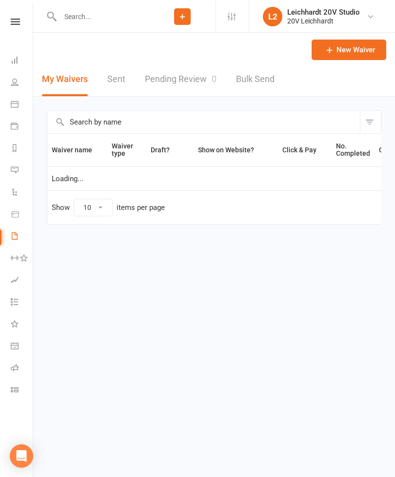
select select "100"
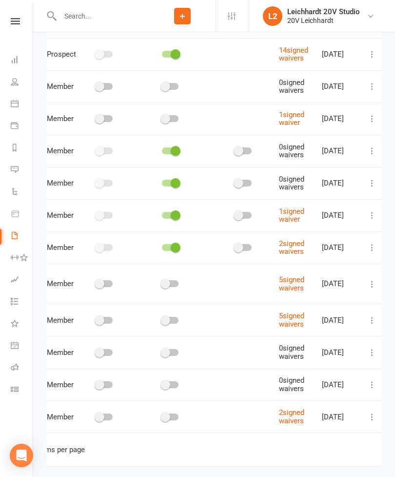
scroll to position [0, 80]
click at [367, 284] on button at bounding box center [373, 284] width 12 height 12
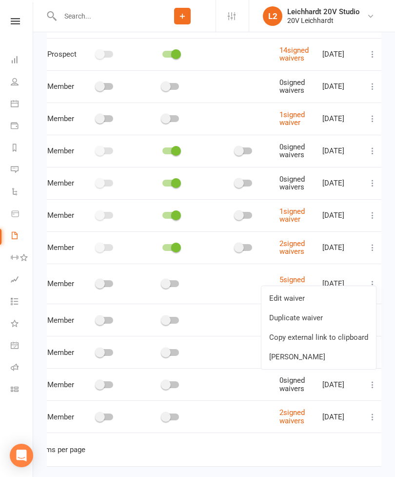
click at [335, 337] on link "Copy external link to clipboard" at bounding box center [319, 338] width 115 height 20
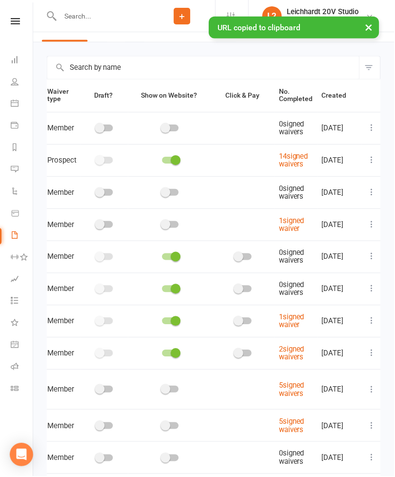
scroll to position [0, 0]
